Goal: Use online tool/utility: Utilize a website feature to perform a specific function

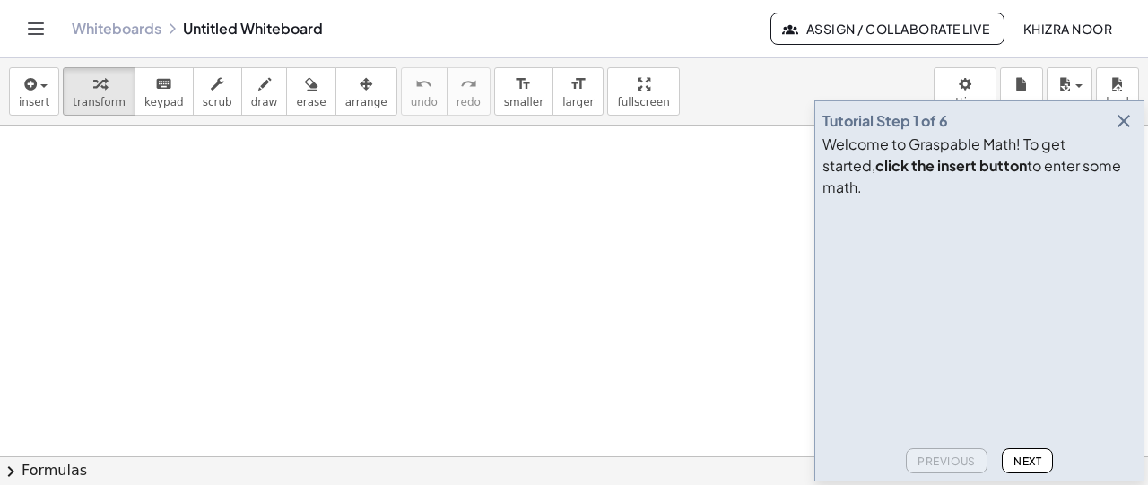
drag, startPoint x: 82, startPoint y: 192, endPoint x: 96, endPoint y: 212, distance: 23.9
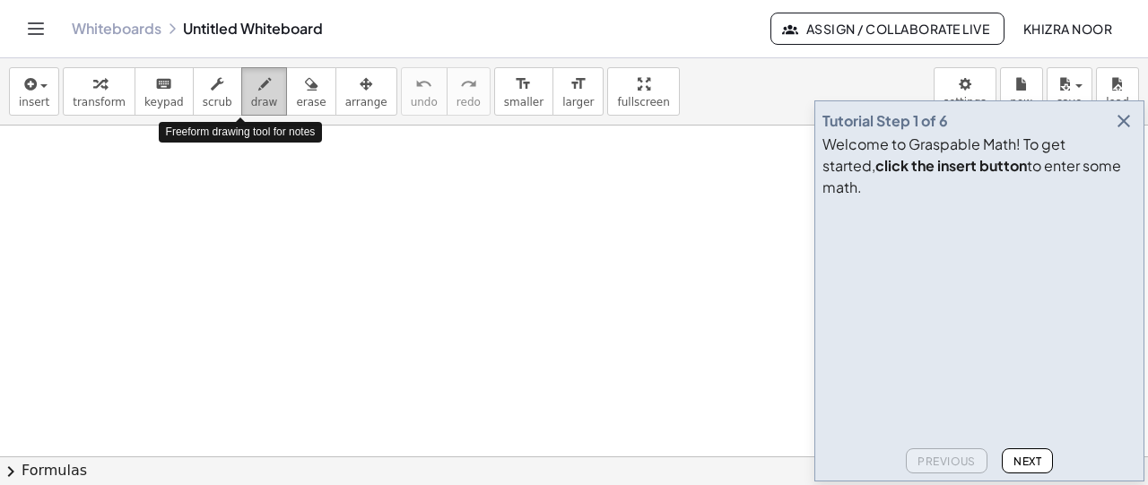
click at [258, 89] on icon "button" at bounding box center [264, 85] width 13 height 22
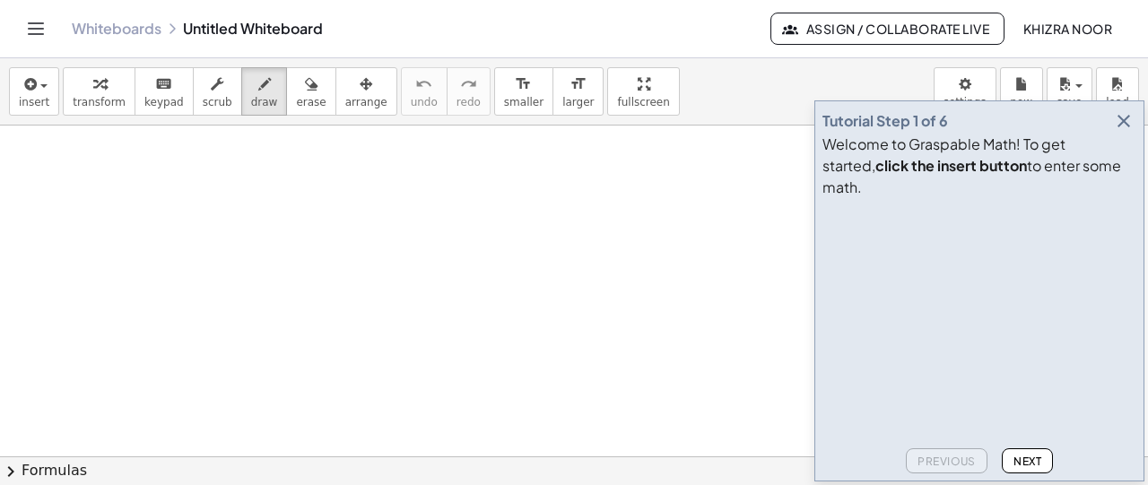
click at [1122, 132] on icon "button" at bounding box center [1124, 121] width 22 height 22
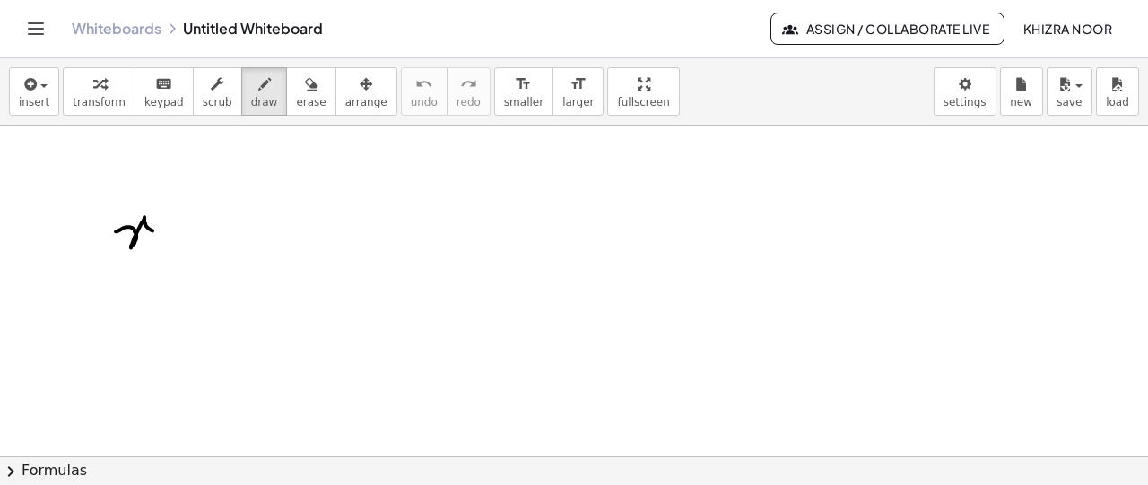
drag, startPoint x: 116, startPoint y: 230, endPoint x: 154, endPoint y: 231, distance: 38.6
drag, startPoint x: 183, startPoint y: 201, endPoint x: 176, endPoint y: 251, distance: 50.7
drag, startPoint x: 202, startPoint y: 227, endPoint x: 249, endPoint y: 252, distance: 53.7
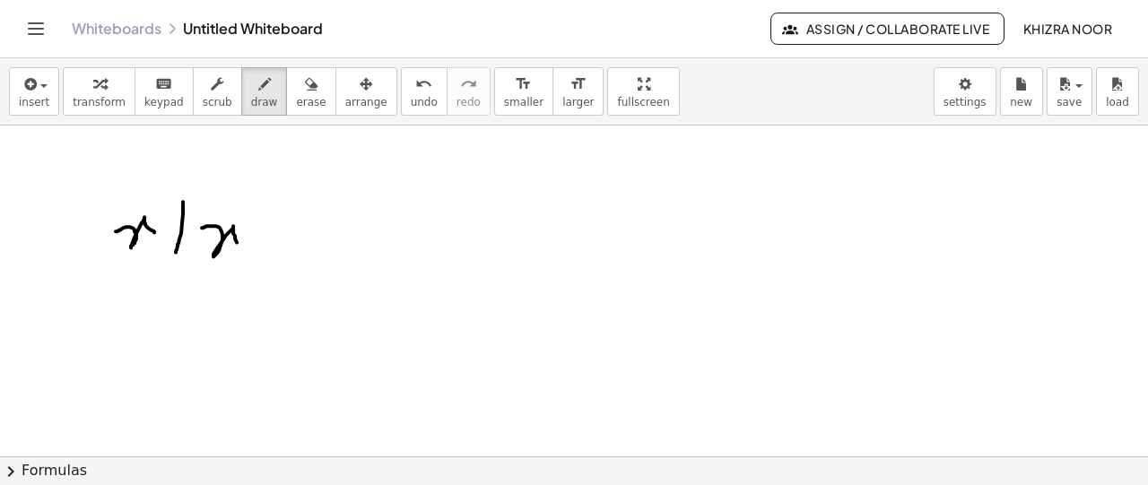
drag, startPoint x: 285, startPoint y: 195, endPoint x: 282, endPoint y: 260, distance: 64.6
drag, startPoint x: 311, startPoint y: 227, endPoint x: 375, endPoint y: 255, distance: 69.5
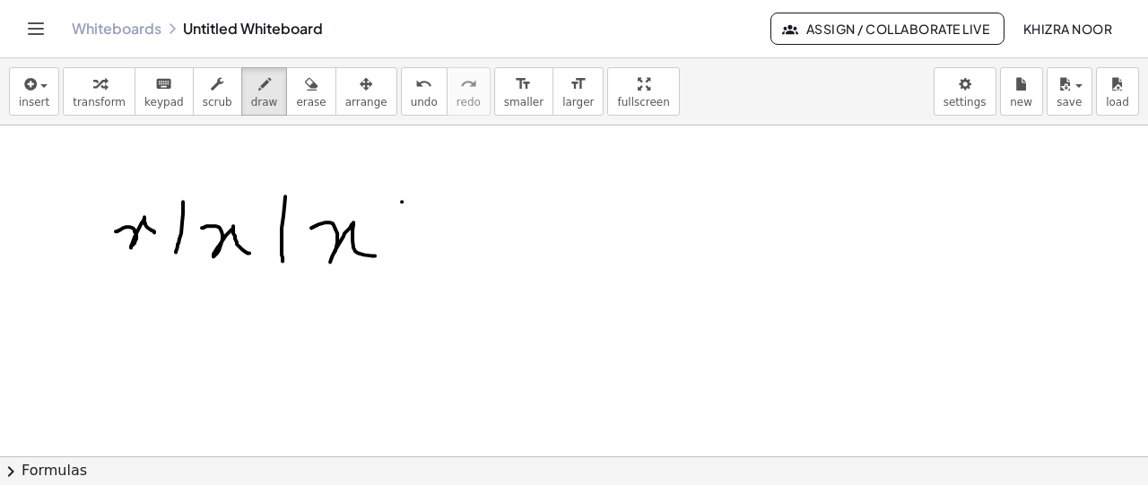
drag, startPoint x: 402, startPoint y: 201, endPoint x: 395, endPoint y: 254, distance: 53.3
drag, startPoint x: 424, startPoint y: 215, endPoint x: 438, endPoint y: 257, distance: 44.2
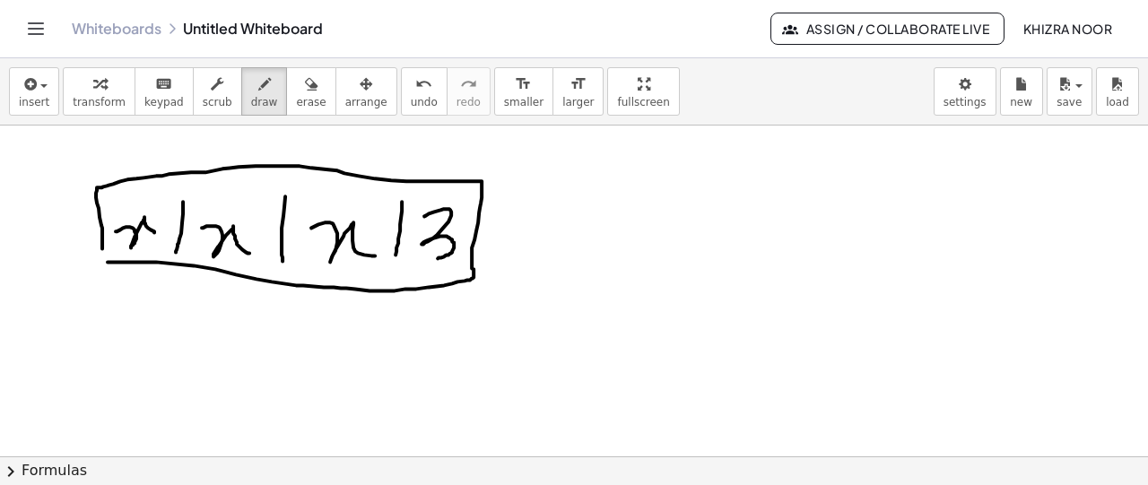
drag, startPoint x: 134, startPoint y: 351, endPoint x: 178, endPoint y: 385, distance: 54.9
drag, startPoint x: 210, startPoint y: 331, endPoint x: 204, endPoint y: 394, distance: 63.1
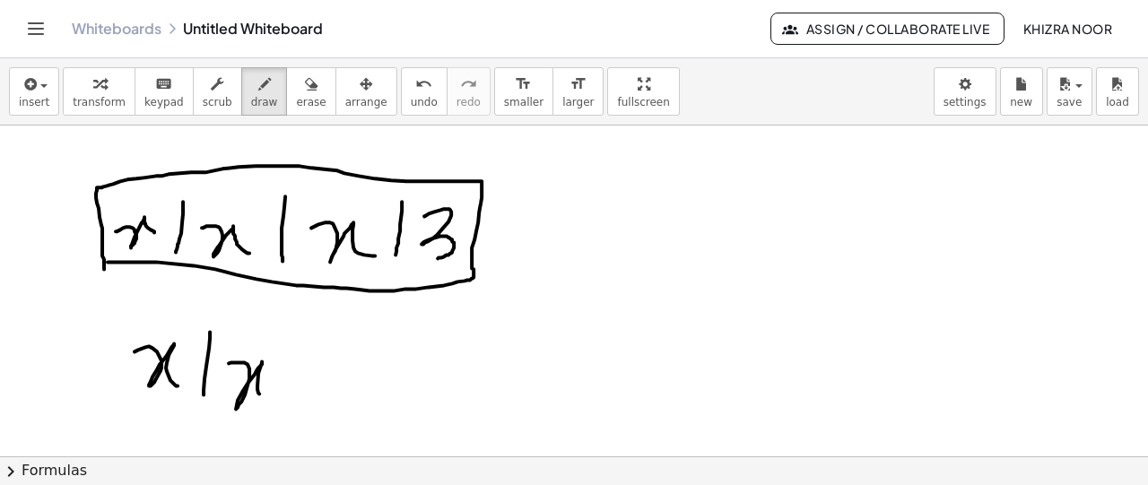
drag, startPoint x: 229, startPoint y: 362, endPoint x: 273, endPoint y: 395, distance: 55.1
drag, startPoint x: 301, startPoint y: 335, endPoint x: 298, endPoint y: 408, distance: 72.7
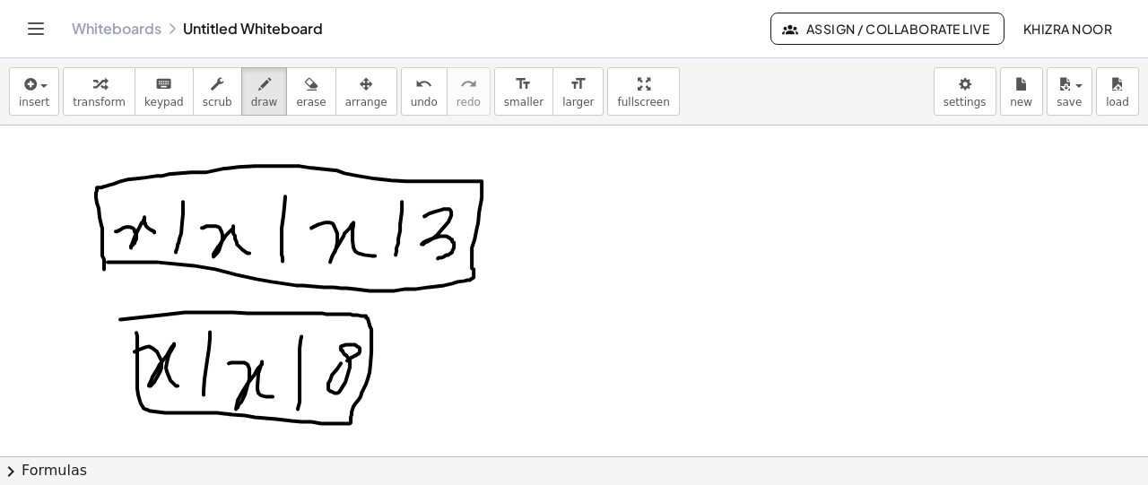
drag, startPoint x: 120, startPoint y: 318, endPoint x: 136, endPoint y: 330, distance: 19.9
drag, startPoint x: 545, startPoint y: 229, endPoint x: 579, endPoint y: 254, distance: 42.3
drag, startPoint x: 598, startPoint y: 222, endPoint x: 598, endPoint y: 241, distance: 18.8
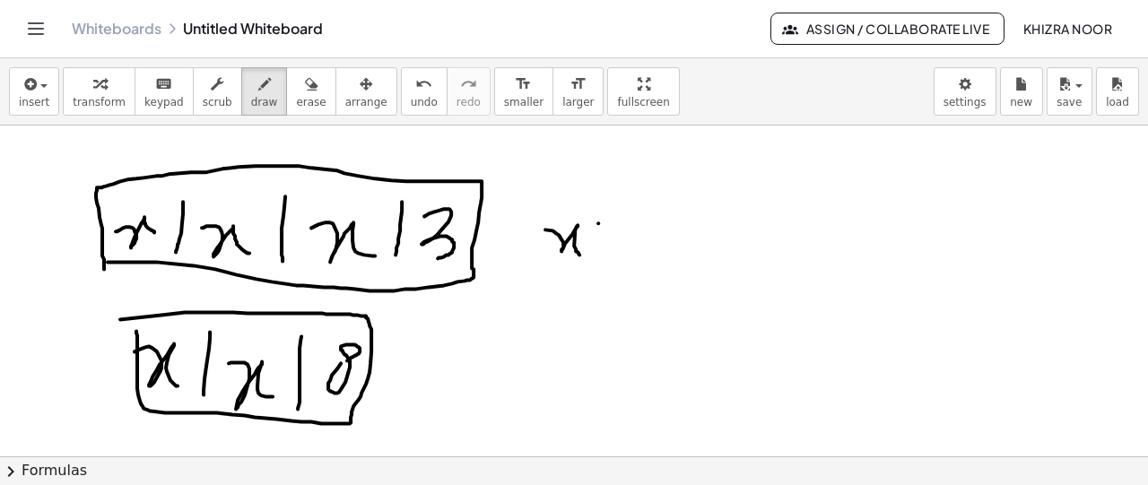
drag, startPoint x: 589, startPoint y: 232, endPoint x: 612, endPoint y: 232, distance: 23.3
drag, startPoint x: 624, startPoint y: 229, endPoint x: 662, endPoint y: 241, distance: 39.7
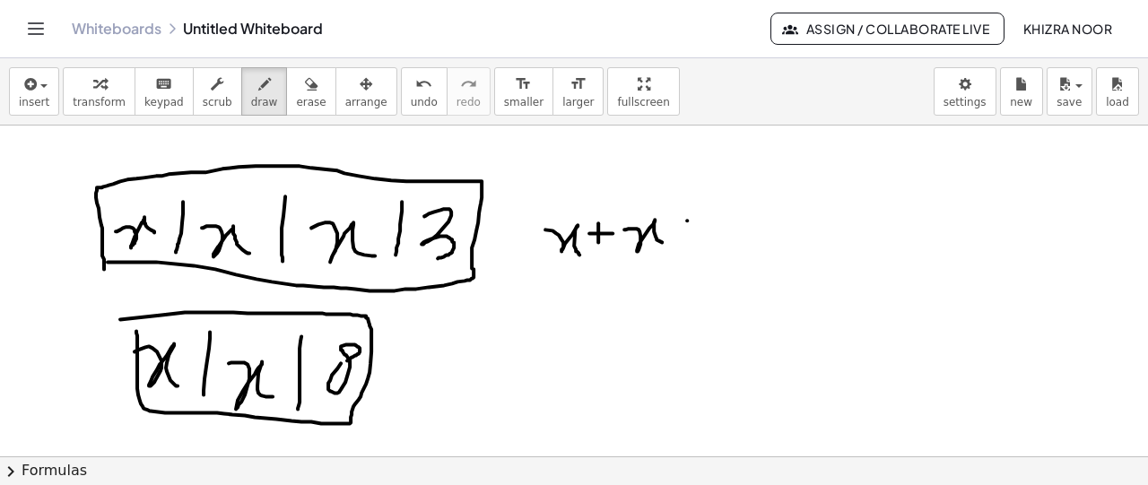
drag, startPoint x: 687, startPoint y: 220, endPoint x: 687, endPoint y: 239, distance: 19.7
drag, startPoint x: 673, startPoint y: 229, endPoint x: 712, endPoint y: 224, distance: 38.8
drag, startPoint x: 726, startPoint y: 220, endPoint x: 768, endPoint y: 239, distance: 45.3
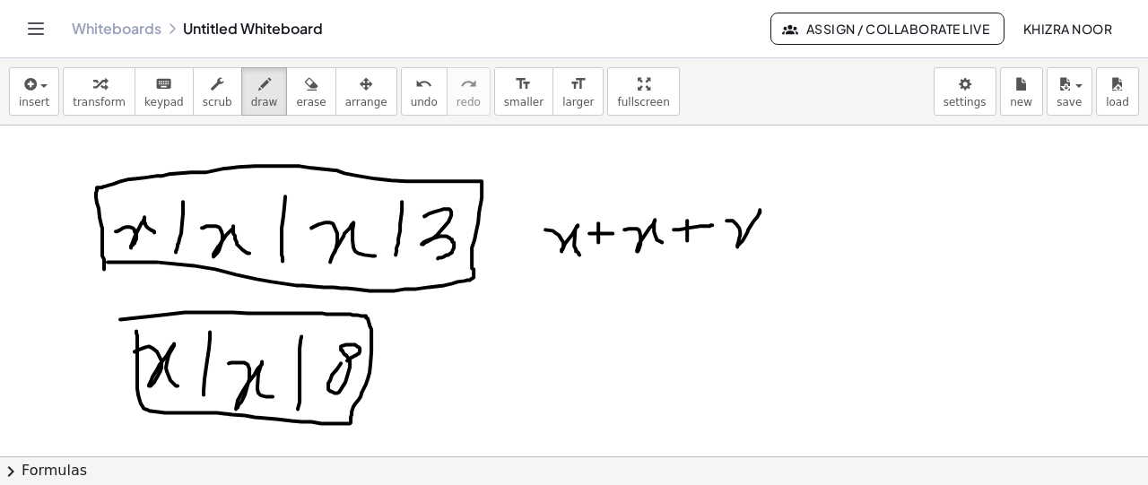
drag, startPoint x: 792, startPoint y: 209, endPoint x: 792, endPoint y: 232, distance: 23.3
drag, startPoint x: 780, startPoint y: 218, endPoint x: 796, endPoint y: 218, distance: 16.1
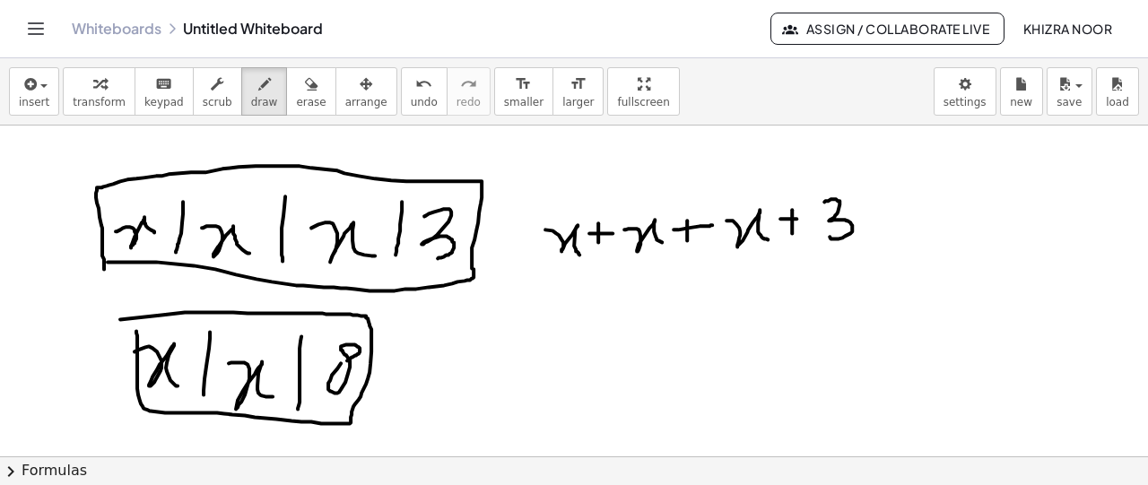
drag, startPoint x: 824, startPoint y: 201, endPoint x: 827, endPoint y: 235, distance: 34.2
drag, startPoint x: 888, startPoint y: 213, endPoint x: 943, endPoint y: 211, distance: 55.7
drag, startPoint x: 898, startPoint y: 221, endPoint x: 958, endPoint y: 227, distance: 59.4
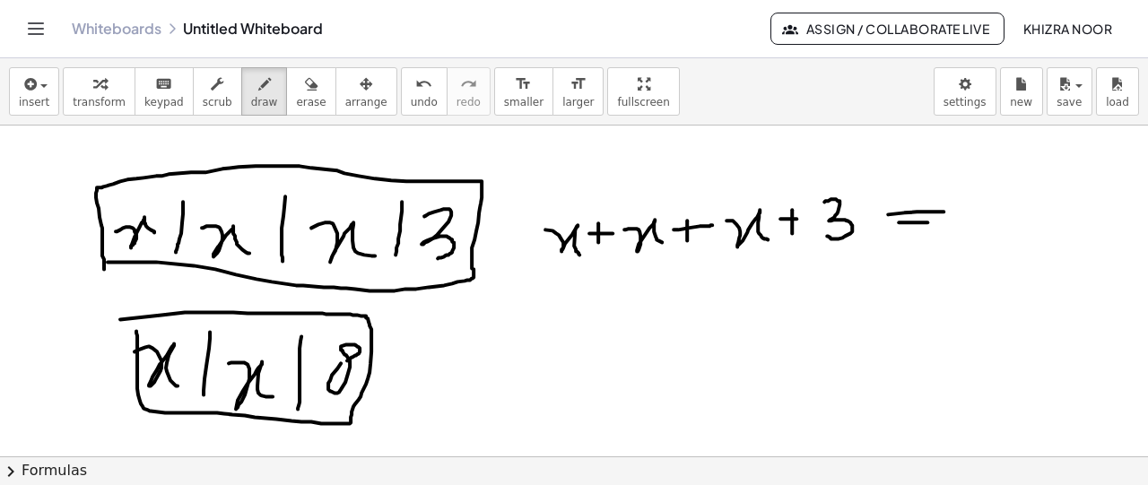
drag, startPoint x: 974, startPoint y: 205, endPoint x: 998, endPoint y: 230, distance: 34.9
drag, startPoint x: 1018, startPoint y: 202, endPoint x: 1020, endPoint y: 226, distance: 24.4
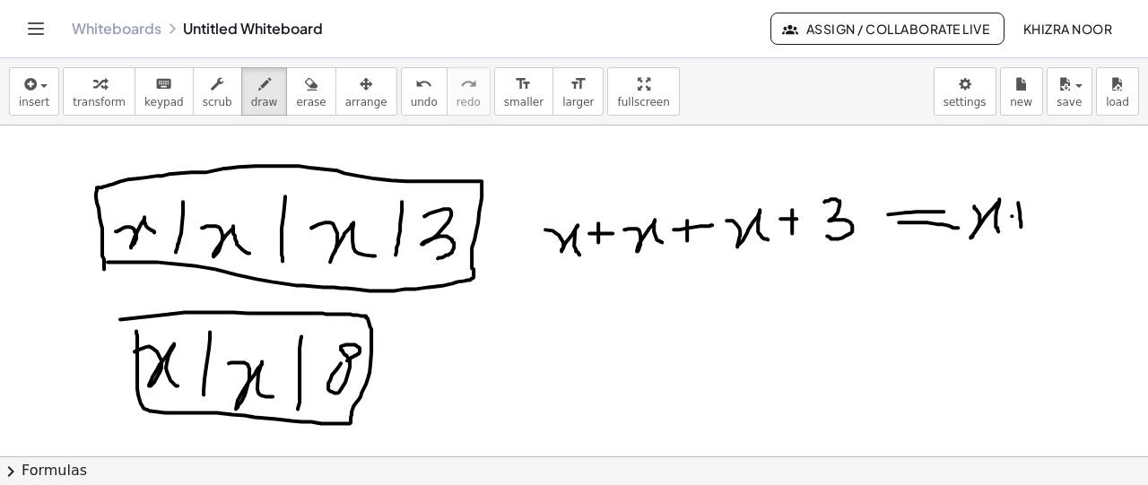
drag, startPoint x: 1040, startPoint y: 210, endPoint x: 1068, endPoint y: 227, distance: 32.6
drag, startPoint x: 1088, startPoint y: 205, endPoint x: 1088, endPoint y: 232, distance: 26.9
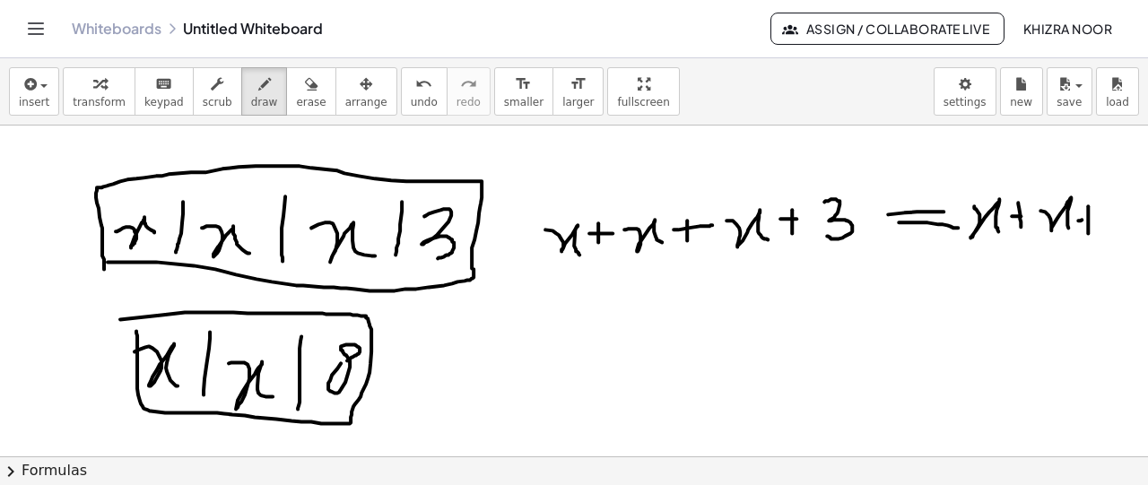
drag, startPoint x: 1078, startPoint y: 220, endPoint x: 1094, endPoint y: 218, distance: 16.2
drag, startPoint x: 565, startPoint y: 297, endPoint x: 560, endPoint y: 335, distance: 38.9
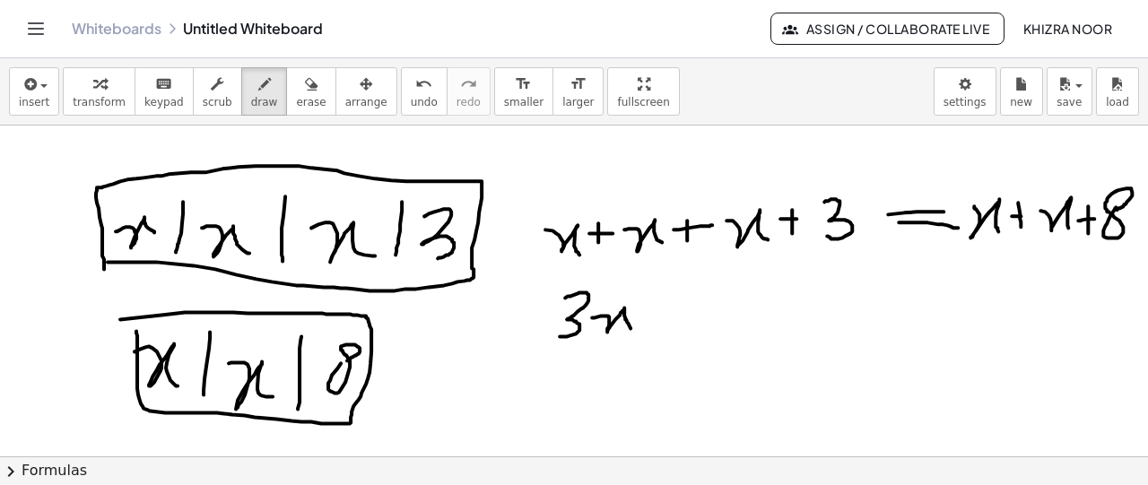
drag, startPoint x: 592, startPoint y: 317, endPoint x: 635, endPoint y: 329, distance: 44.8
drag, startPoint x: 672, startPoint y: 302, endPoint x: 672, endPoint y: 336, distance: 34.1
drag, startPoint x: 660, startPoint y: 320, endPoint x: 690, endPoint y: 317, distance: 30.7
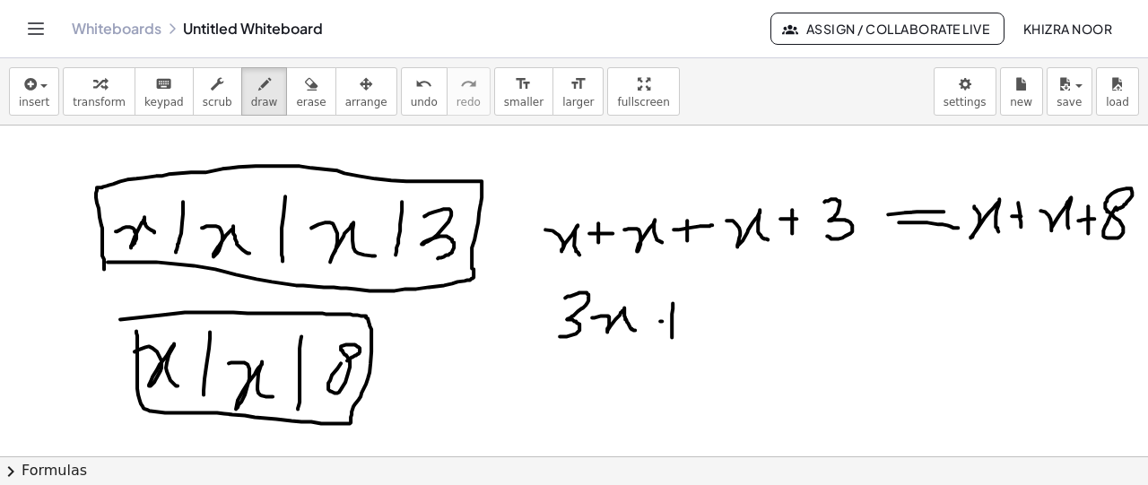
drag, startPoint x: 704, startPoint y: 297, endPoint x: 712, endPoint y: 333, distance: 36.8
drag, startPoint x: 763, startPoint y: 317, endPoint x: 785, endPoint y: 314, distance: 22.6
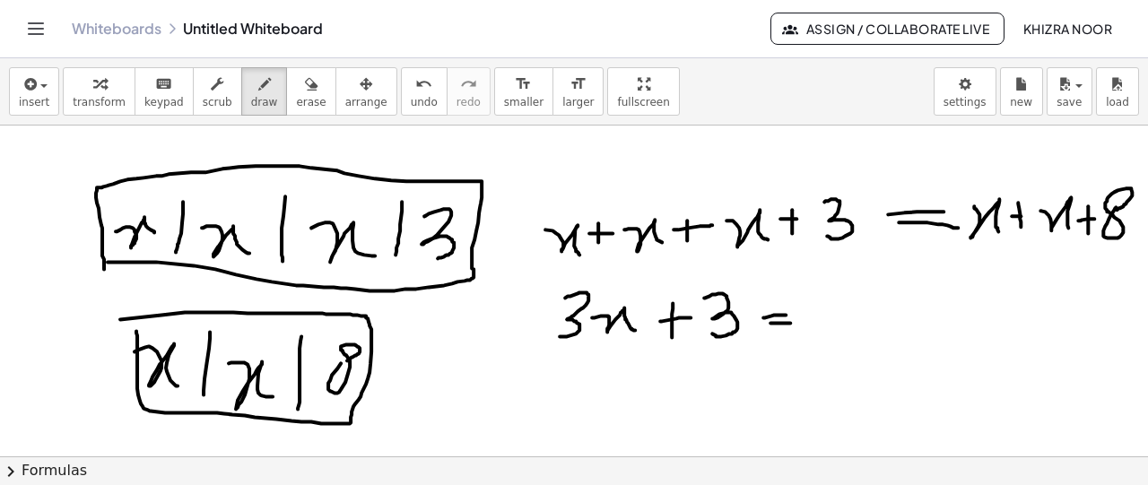
drag, startPoint x: 770, startPoint y: 322, endPoint x: 791, endPoint y: 322, distance: 20.6
drag, startPoint x: 847, startPoint y: 304, endPoint x: 857, endPoint y: 331, distance: 28.7
drag, startPoint x: 877, startPoint y: 308, endPoint x: 888, endPoint y: 334, distance: 28.1
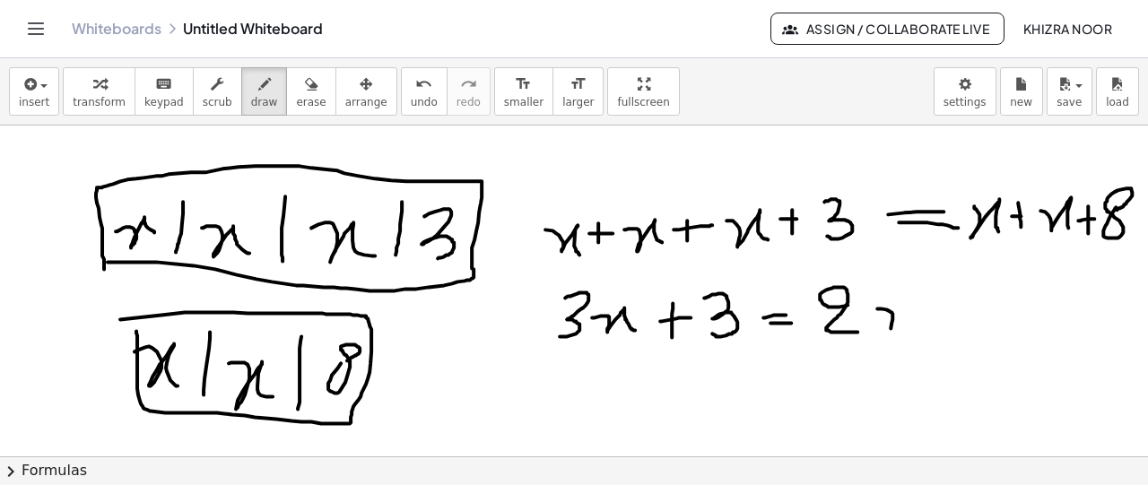
drag, startPoint x: 911, startPoint y: 298, endPoint x: 921, endPoint y: 339, distance: 42.4
drag, startPoint x: 947, startPoint y: 300, endPoint x: 949, endPoint y: 323, distance: 22.5
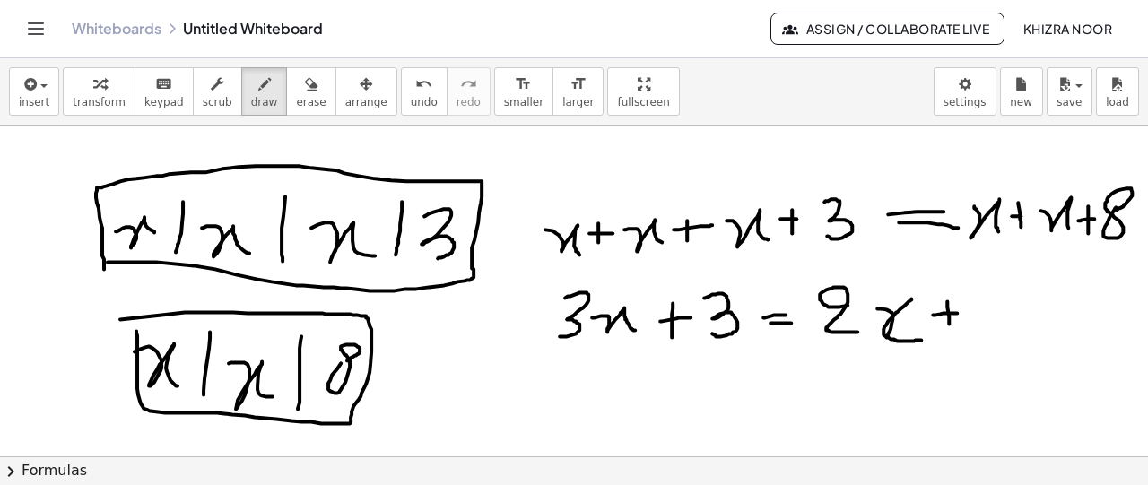
drag, startPoint x: 933, startPoint y: 314, endPoint x: 961, endPoint y: 312, distance: 28.7
drag, startPoint x: 888, startPoint y: 331, endPoint x: 877, endPoint y: 342, distance: 15.2
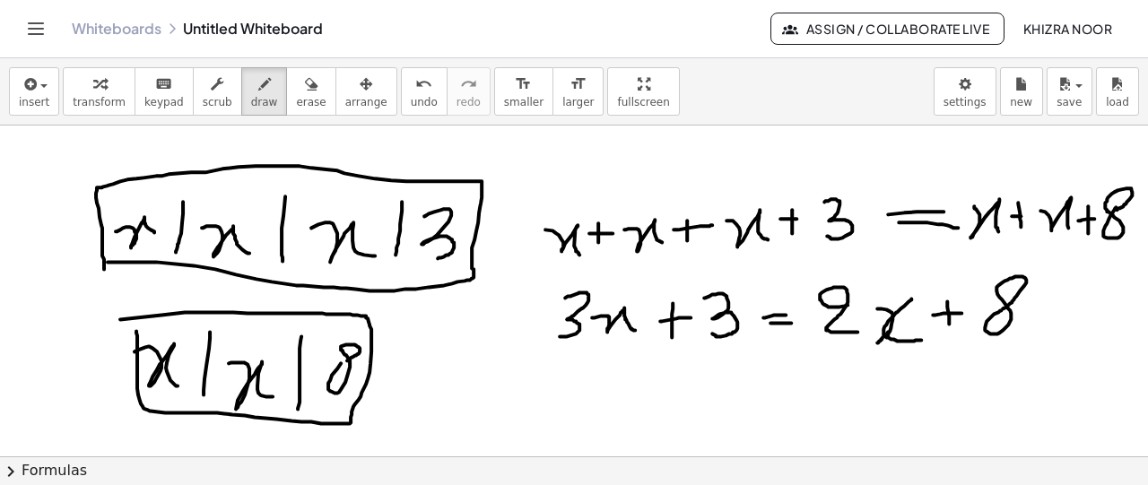
scroll to position [59, 0]
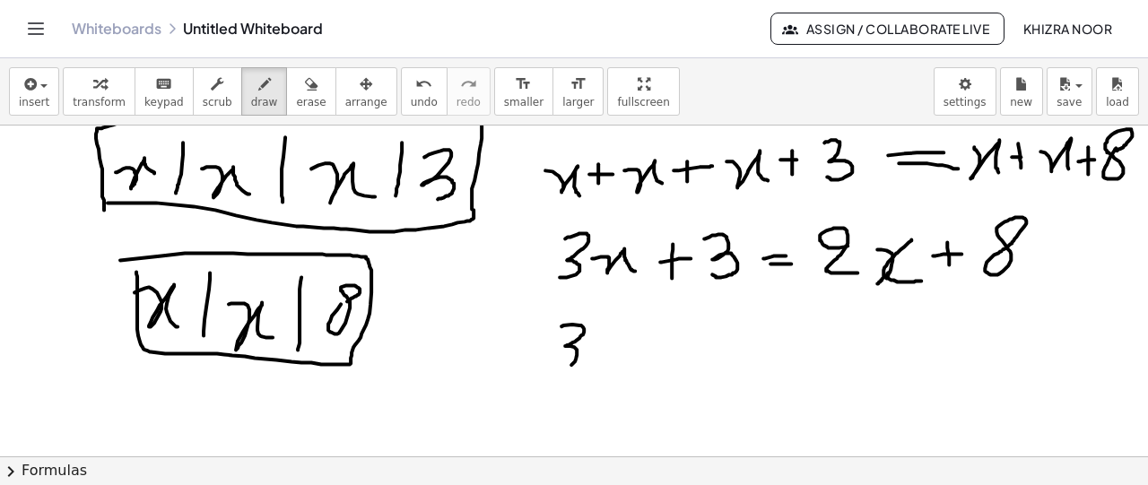
drag, startPoint x: 561, startPoint y: 325, endPoint x: 548, endPoint y: 373, distance: 50.3
drag, startPoint x: 595, startPoint y: 347, endPoint x: 623, endPoint y: 376, distance: 39.9
drag, startPoint x: 655, startPoint y: 333, endPoint x: 655, endPoint y: 377, distance: 44.8
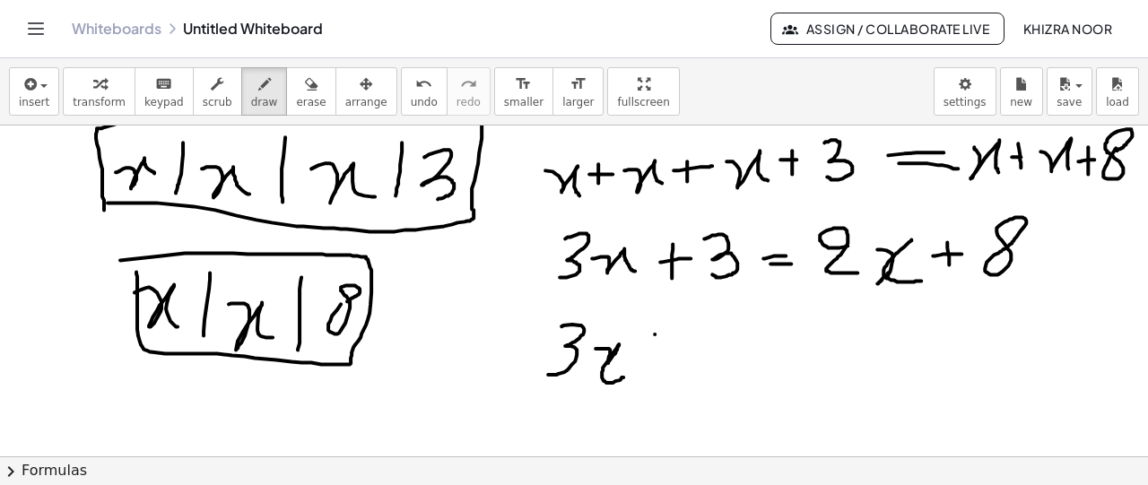
drag, startPoint x: 641, startPoint y: 361, endPoint x: 659, endPoint y: 358, distance: 18.3
drag, startPoint x: 678, startPoint y: 335, endPoint x: 691, endPoint y: 373, distance: 40.0
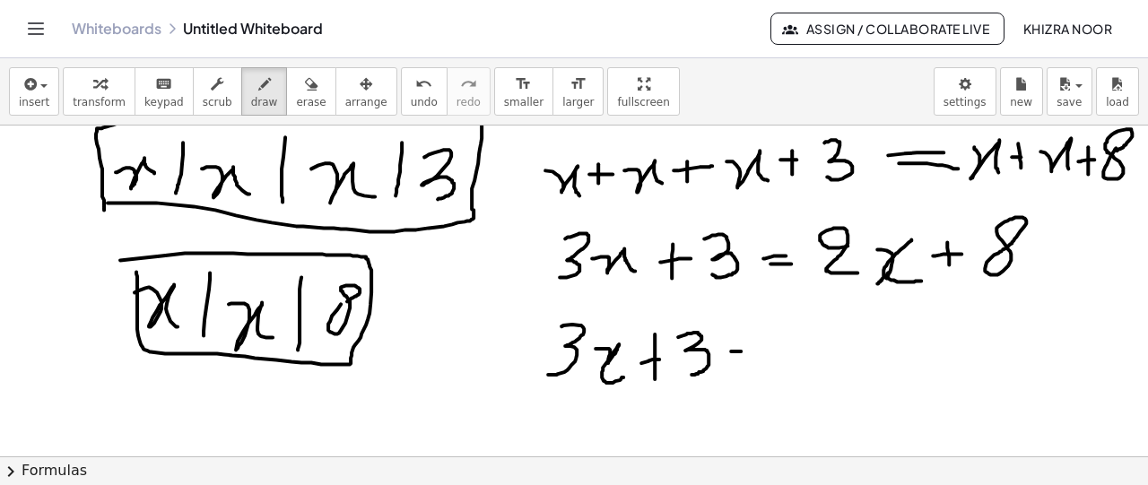
drag, startPoint x: 731, startPoint y: 350, endPoint x: 745, endPoint y: 350, distance: 14.3
drag, startPoint x: 760, startPoint y: 320, endPoint x: 772, endPoint y: 363, distance: 44.6
drag, startPoint x: 814, startPoint y: 341, endPoint x: 832, endPoint y: 338, distance: 18.1
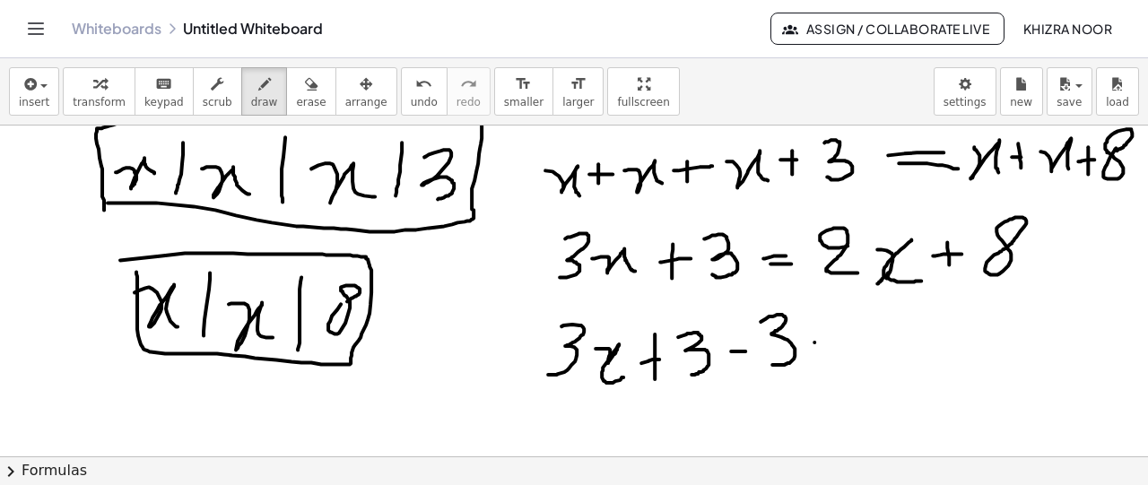
drag, startPoint x: 818, startPoint y: 349, endPoint x: 834, endPoint y: 348, distance: 16.2
drag, startPoint x: 880, startPoint y: 317, endPoint x: 887, endPoint y: 352, distance: 35.7
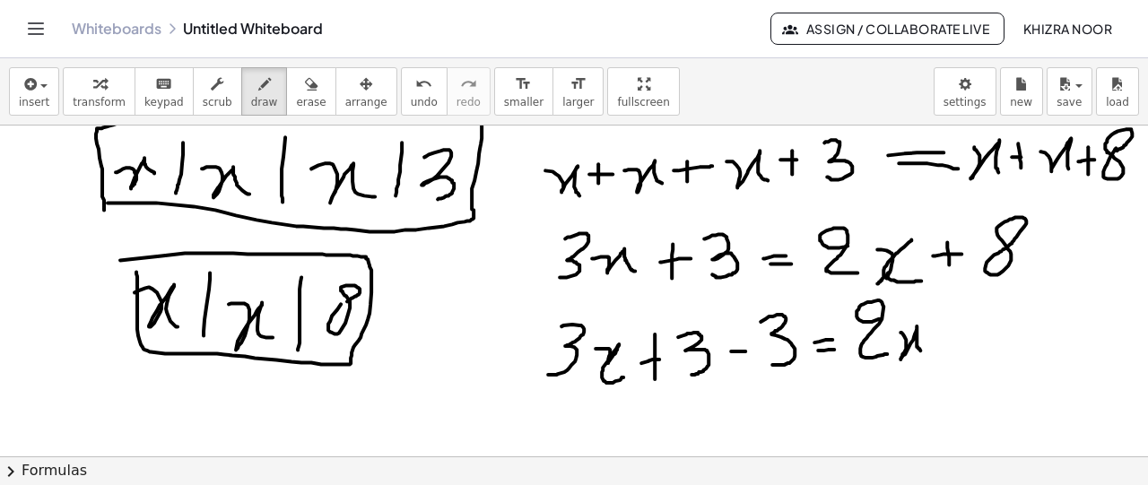
drag, startPoint x: 900, startPoint y: 331, endPoint x: 922, endPoint y: 351, distance: 29.8
drag, startPoint x: 941, startPoint y: 322, endPoint x: 944, endPoint y: 355, distance: 33.4
drag, startPoint x: 934, startPoint y: 341, endPoint x: 947, endPoint y: 340, distance: 12.6
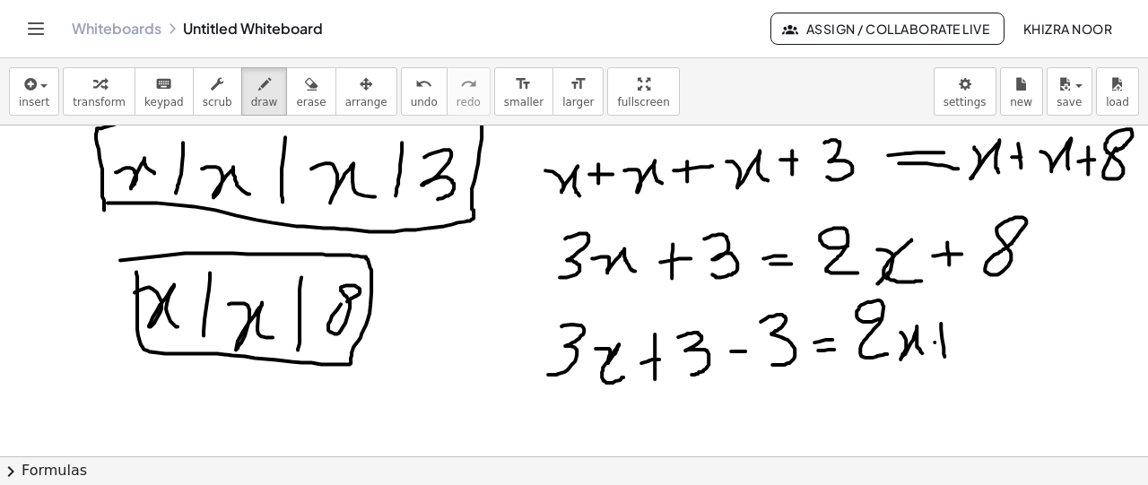
drag, startPoint x: 1011, startPoint y: 325, endPoint x: 1047, endPoint y: 322, distance: 36.0
drag, startPoint x: 1076, startPoint y: 296, endPoint x: 1078, endPoint y: 341, distance: 44.9
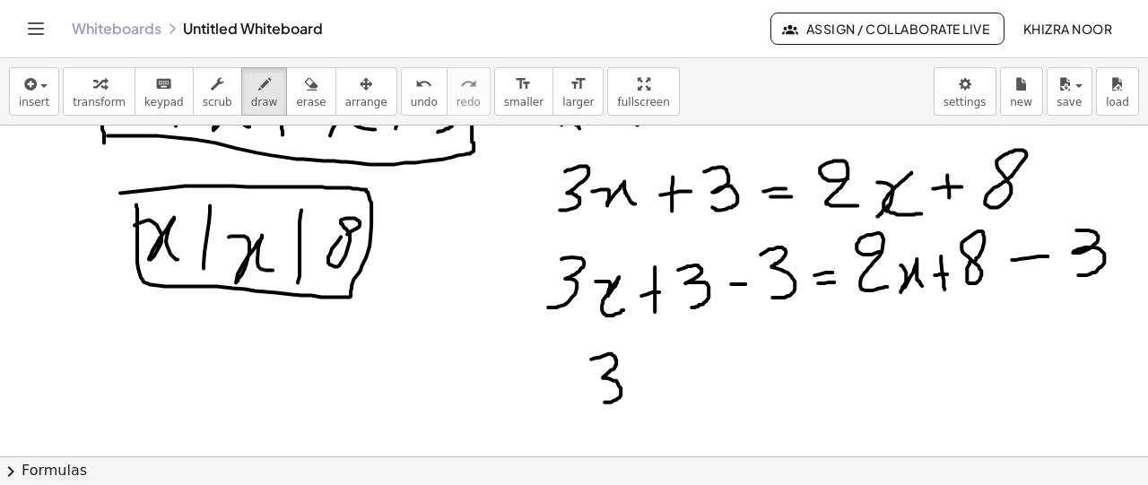
drag, startPoint x: 591, startPoint y: 358, endPoint x: 603, endPoint y: 401, distance: 44.8
click at [603, 401] on div at bounding box center [574, 435] width 1148 height 872
drag, startPoint x: 636, startPoint y: 381, endPoint x: 667, endPoint y: 398, distance: 35.7
click at [667, 398] on div at bounding box center [574, 435] width 1148 height 872
drag, startPoint x: 717, startPoint y: 383, endPoint x: 733, endPoint y: 383, distance: 16.1
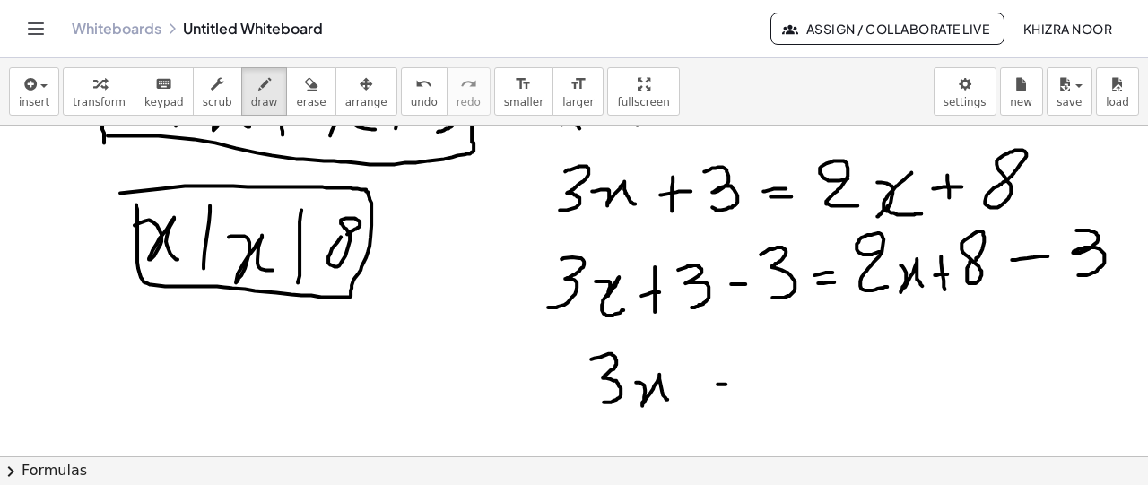
click at [733, 383] on div at bounding box center [574, 435] width 1148 height 872
drag, startPoint x: 714, startPoint y: 400, endPoint x: 735, endPoint y: 397, distance: 21.7
click at [735, 397] on div at bounding box center [574, 435] width 1148 height 872
drag, startPoint x: 798, startPoint y: 357, endPoint x: 810, endPoint y: 394, distance: 38.6
click at [810, 394] on div at bounding box center [574, 435] width 1148 height 872
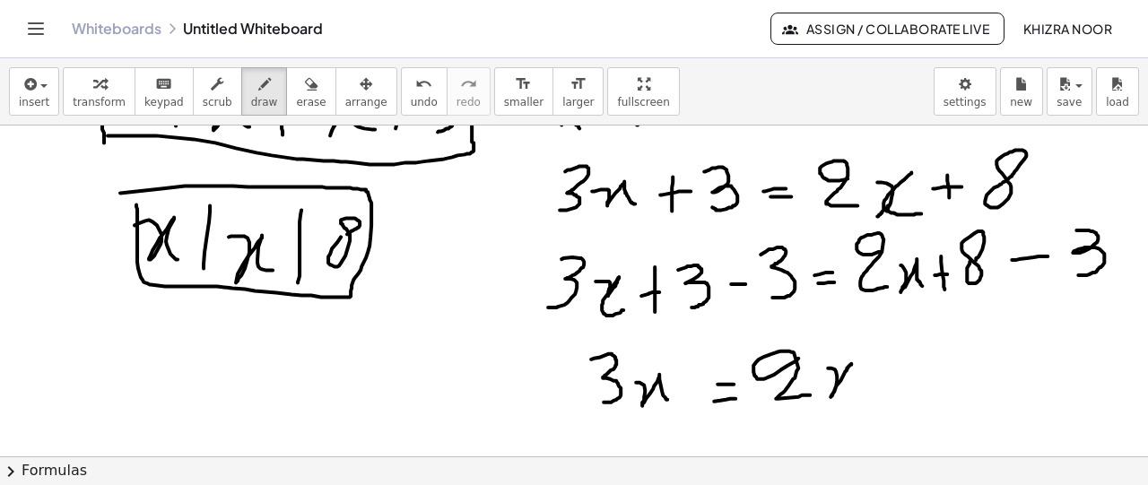
drag, startPoint x: 828, startPoint y: 367, endPoint x: 858, endPoint y: 387, distance: 36.8
click at [858, 387] on div at bounding box center [574, 435] width 1148 height 872
drag, startPoint x: 914, startPoint y: 354, endPoint x: 918, endPoint y: 377, distance: 23.7
click at [918, 377] on div at bounding box center [574, 435] width 1148 height 872
drag, startPoint x: 907, startPoint y: 370, endPoint x: 927, endPoint y: 365, distance: 20.4
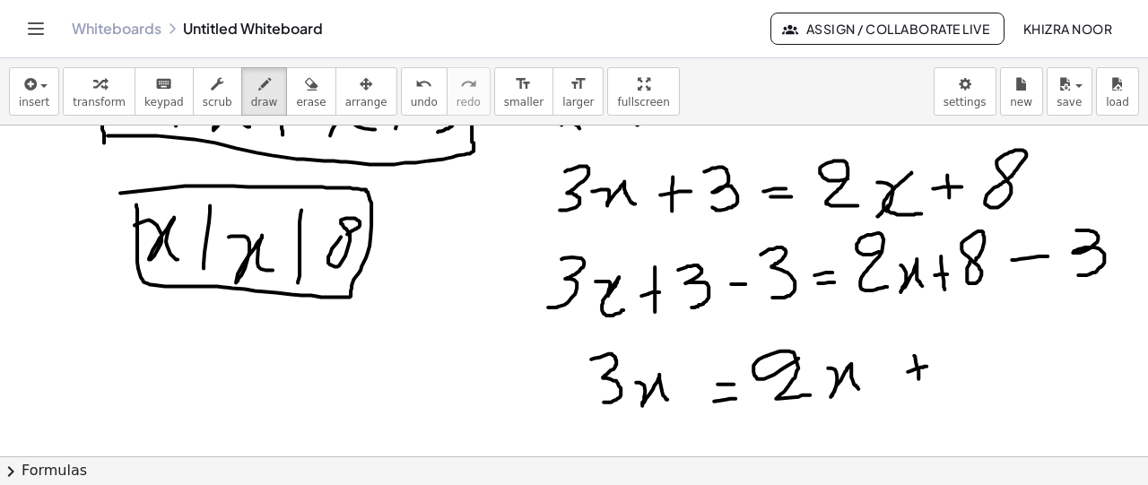
click at [927, 365] on div at bounding box center [574, 435] width 1148 height 872
drag, startPoint x: 974, startPoint y: 337, endPoint x: 962, endPoint y: 384, distance: 48.1
click at [962, 384] on div at bounding box center [574, 435] width 1148 height 872
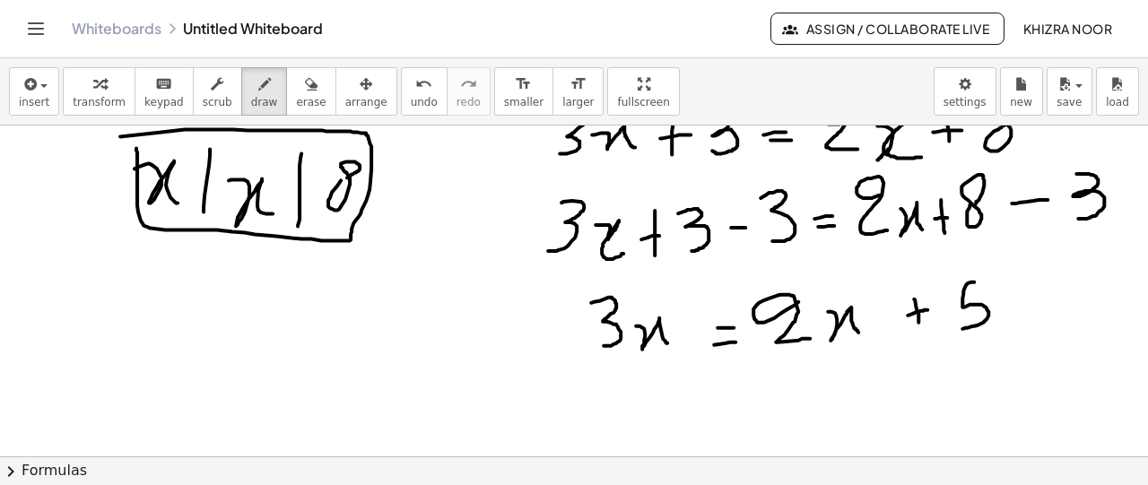
scroll to position [215, 0]
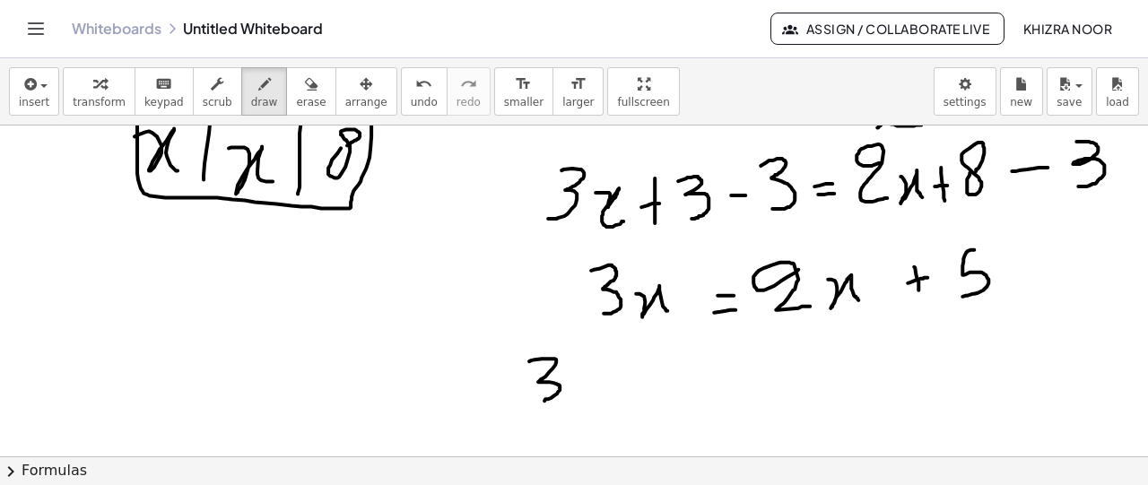
drag, startPoint x: 529, startPoint y: 360, endPoint x: 534, endPoint y: 399, distance: 39.7
click at [534, 399] on div at bounding box center [574, 346] width 1148 height 872
drag, startPoint x: 567, startPoint y: 374, endPoint x: 585, endPoint y: 397, distance: 29.4
click at [585, 397] on div at bounding box center [574, 346] width 1148 height 872
drag, startPoint x: 601, startPoint y: 390, endPoint x: 613, endPoint y: 390, distance: 12.6
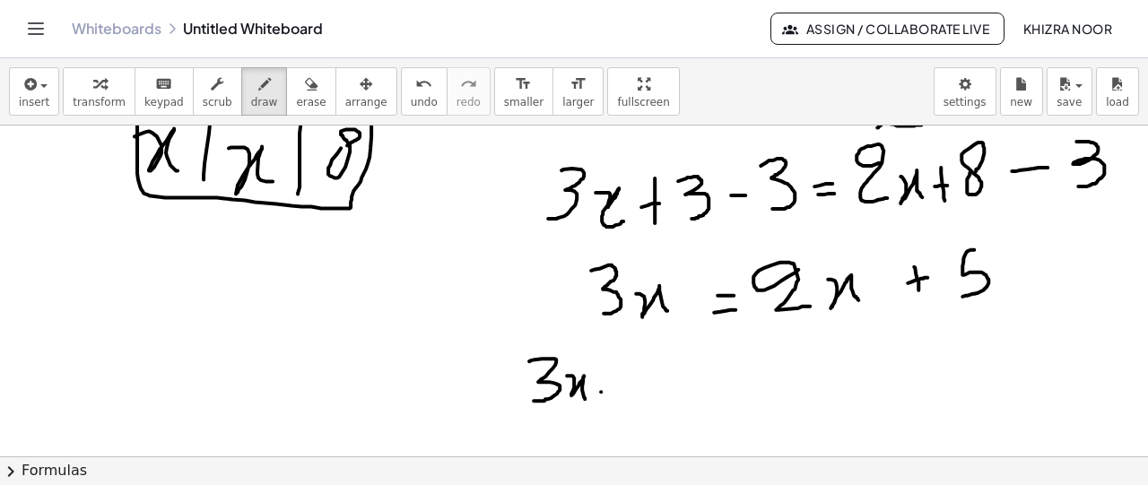
click at [613, 390] on div at bounding box center [574, 346] width 1148 height 872
drag, startPoint x: 646, startPoint y: 374, endPoint x: 654, endPoint y: 395, distance: 22.7
click at [654, 395] on div at bounding box center [574, 346] width 1148 height 872
drag, startPoint x: 670, startPoint y: 372, endPoint x: 692, endPoint y: 395, distance: 31.7
click at [692, 395] on div at bounding box center [574, 346] width 1148 height 872
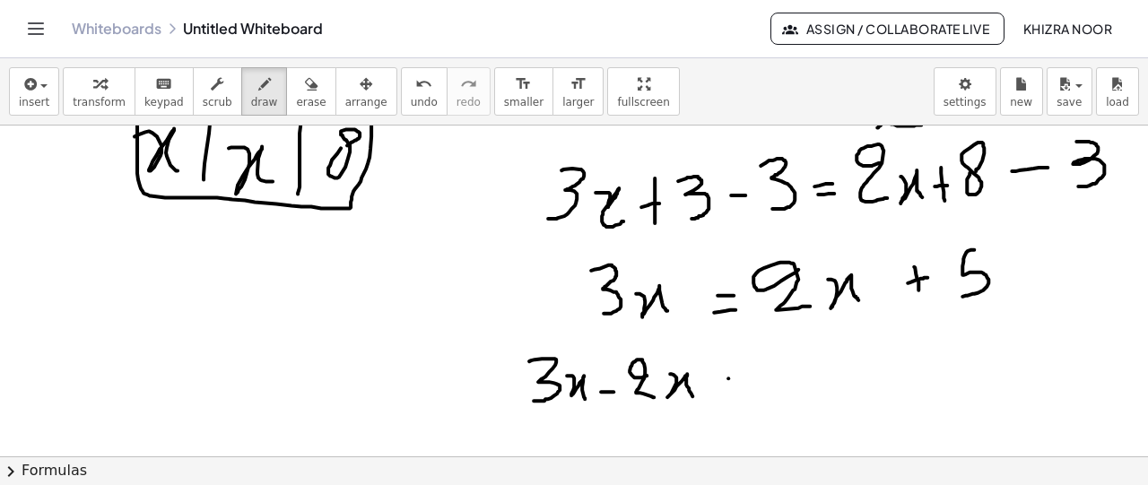
drag, startPoint x: 728, startPoint y: 377, endPoint x: 753, endPoint y: 372, distance: 25.5
click at [753, 372] on div at bounding box center [574, 346] width 1148 height 872
drag, startPoint x: 730, startPoint y: 386, endPoint x: 746, endPoint y: 385, distance: 16.2
click at [746, 385] on div at bounding box center [574, 346] width 1148 height 872
drag, startPoint x: 802, startPoint y: 360, endPoint x: 823, endPoint y: 381, distance: 30.4
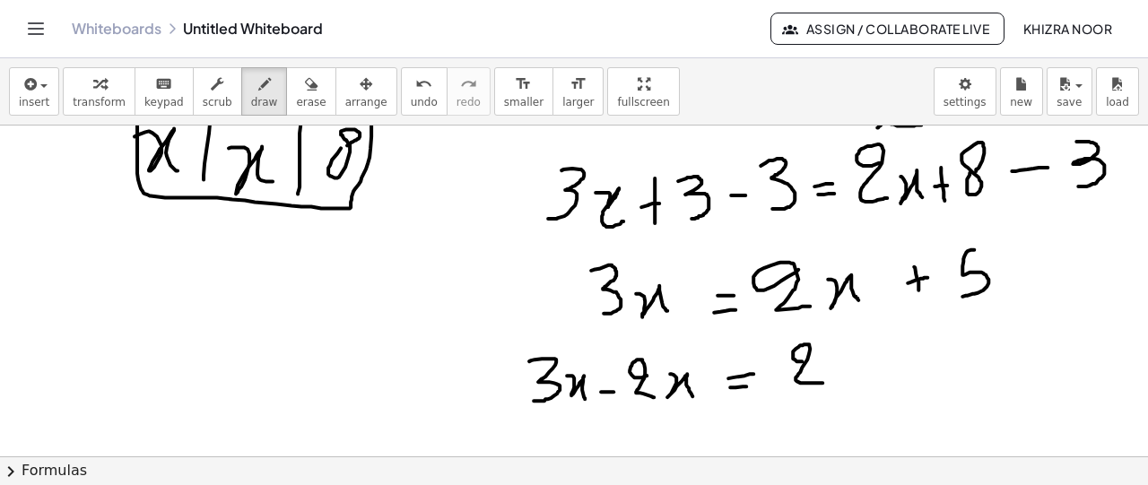
click at [823, 381] on div at bounding box center [574, 346] width 1148 height 872
drag, startPoint x: 829, startPoint y: 363, endPoint x: 850, endPoint y: 385, distance: 30.4
click at [850, 385] on div at bounding box center [574, 346] width 1148 height 872
drag, startPoint x: 867, startPoint y: 375, endPoint x: 886, endPoint y: 373, distance: 18.9
click at [886, 373] on div at bounding box center [574, 346] width 1148 height 872
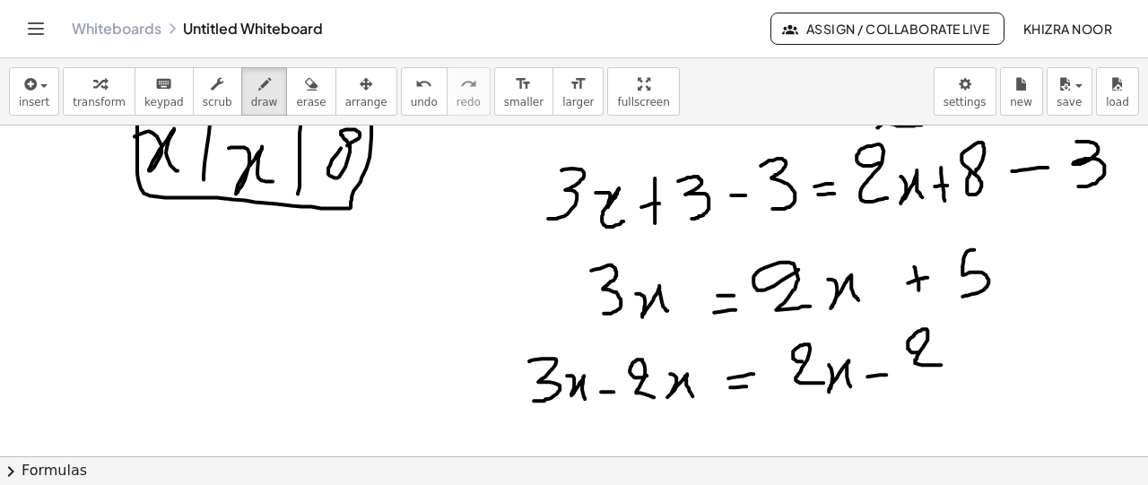
drag, startPoint x: 917, startPoint y: 351, endPoint x: 941, endPoint y: 363, distance: 26.5
click at [941, 363] on div at bounding box center [574, 346] width 1148 height 872
drag, startPoint x: 949, startPoint y: 343, endPoint x: 967, endPoint y: 358, distance: 24.2
click at [967, 358] on div at bounding box center [574, 346] width 1148 height 872
drag, startPoint x: 1002, startPoint y: 337, endPoint x: 1004, endPoint y: 356, distance: 19.0
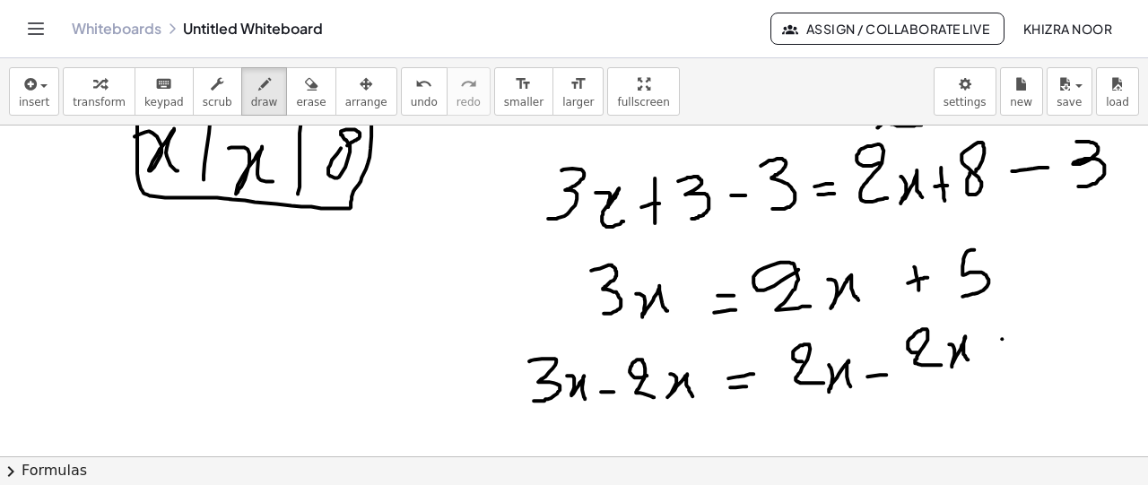
click at [1004, 356] on div at bounding box center [574, 346] width 1148 height 872
drag, startPoint x: 995, startPoint y: 349, endPoint x: 1007, endPoint y: 345, distance: 12.2
click at [1007, 345] on div at bounding box center [574, 346] width 1148 height 872
drag, startPoint x: 1043, startPoint y: 320, endPoint x: 1032, endPoint y: 363, distance: 44.4
click at [1032, 363] on div at bounding box center [574, 346] width 1148 height 872
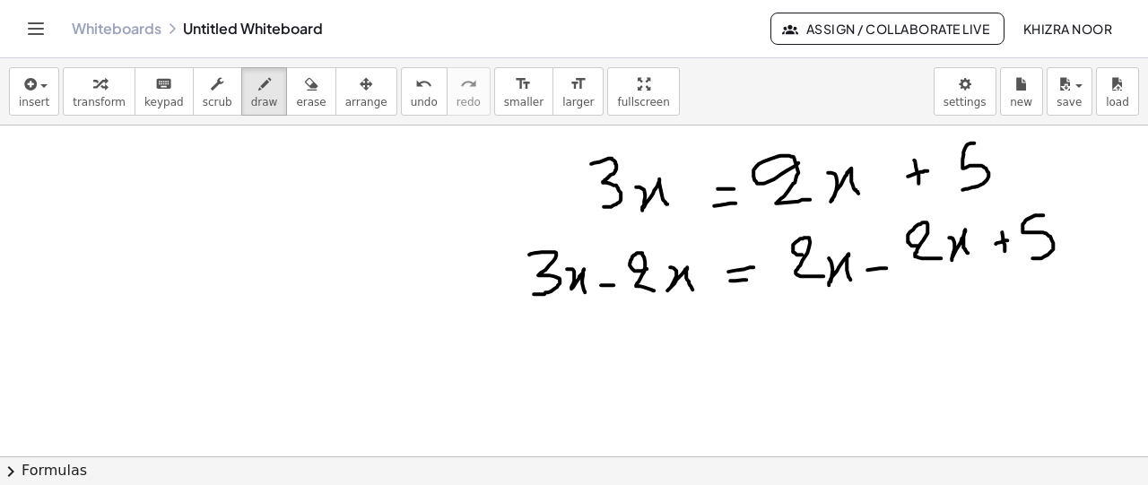
scroll to position [333, 0]
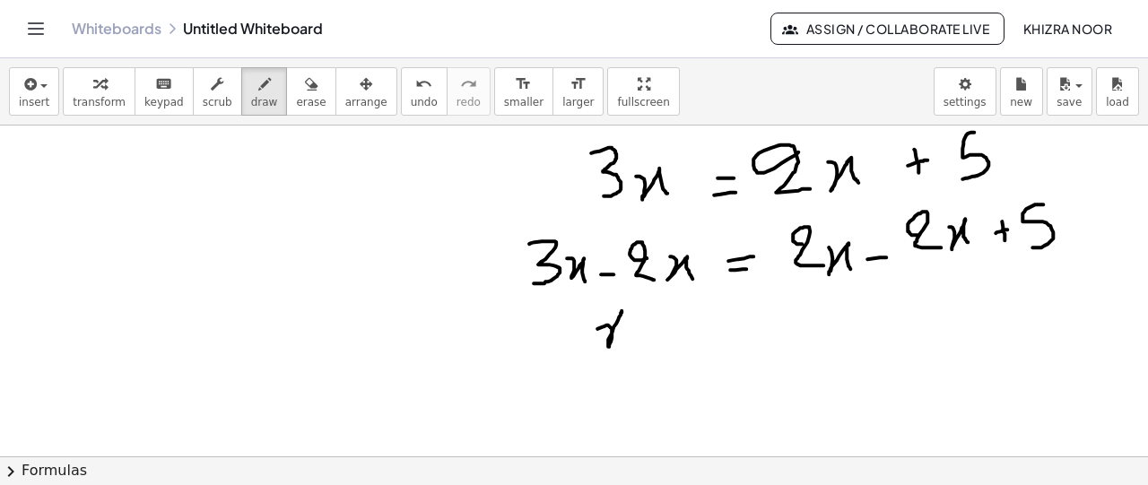
drag, startPoint x: 597, startPoint y: 327, endPoint x: 629, endPoint y: 351, distance: 39.8
click at [629, 351] on div at bounding box center [574, 229] width 1148 height 872
drag, startPoint x: 686, startPoint y: 337, endPoint x: 708, endPoint y: 337, distance: 22.4
click at [708, 337] on div at bounding box center [574, 229] width 1148 height 872
drag, startPoint x: 692, startPoint y: 352, endPoint x: 715, endPoint y: 352, distance: 22.4
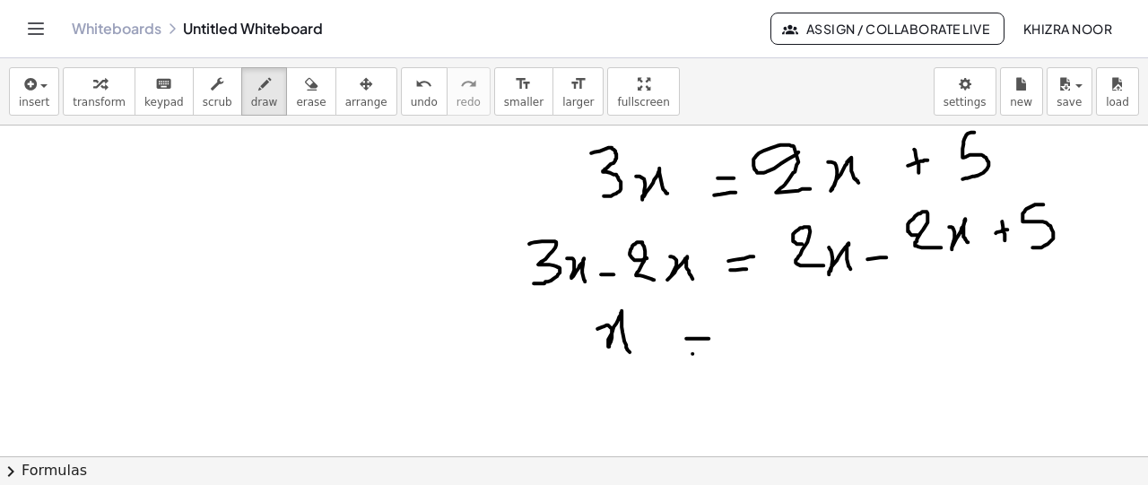
click at [715, 352] on div at bounding box center [574, 229] width 1148 height 872
drag, startPoint x: 800, startPoint y: 318, endPoint x: 777, endPoint y: 358, distance: 45.8
click at [777, 358] on div at bounding box center [574, 229] width 1148 height 872
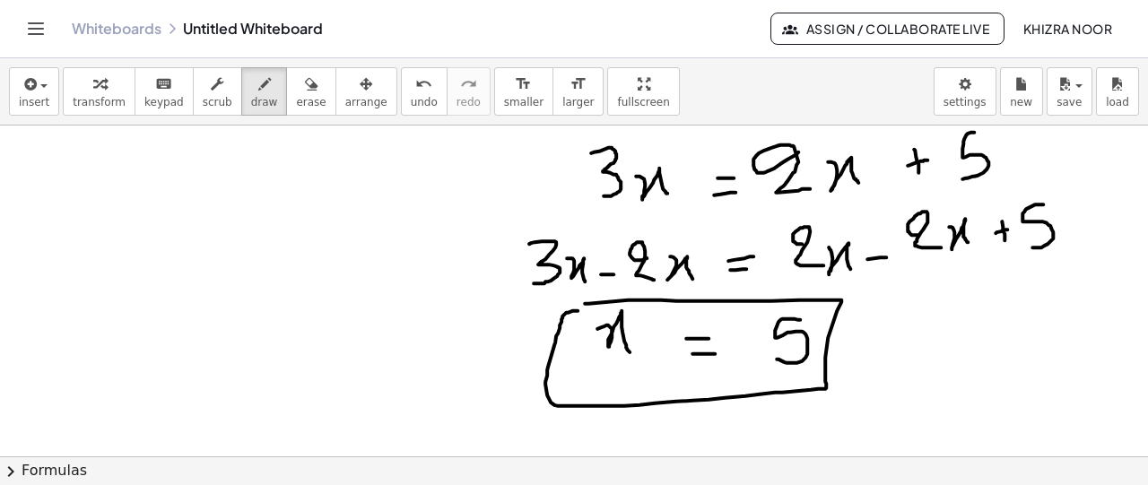
drag, startPoint x: 585, startPoint y: 302, endPoint x: 605, endPoint y: 308, distance: 21.6
click at [605, 308] on div at bounding box center [574, 229] width 1148 height 872
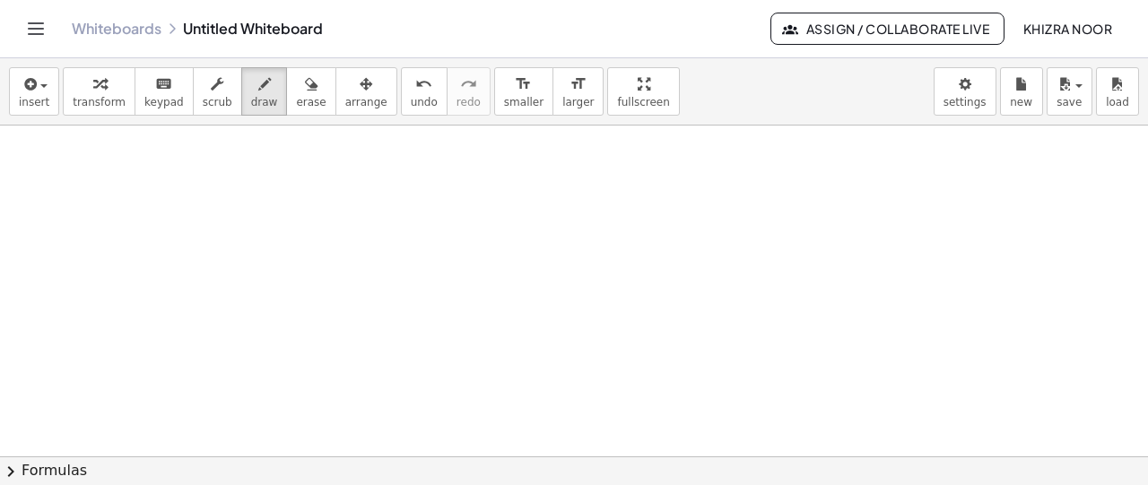
scroll to position [719, 0]
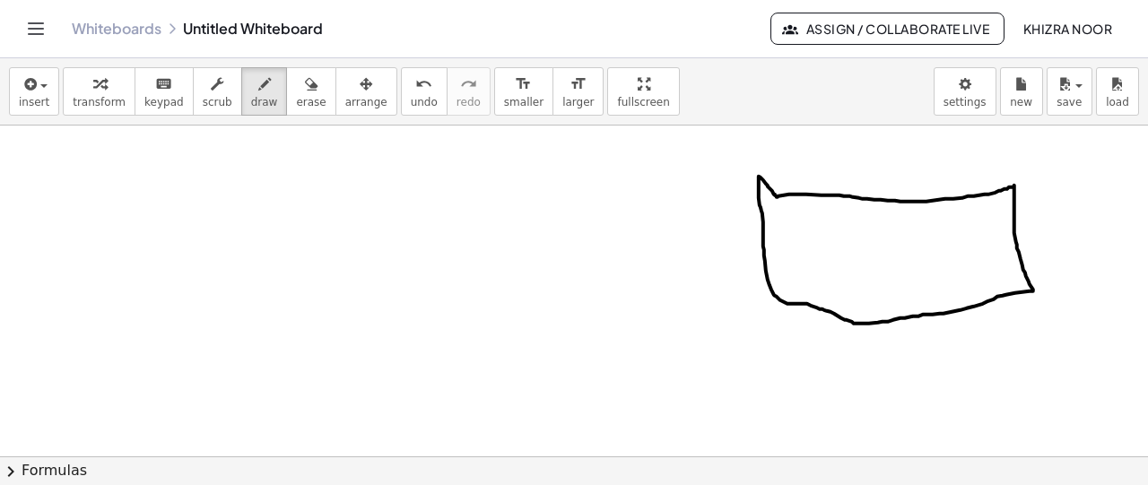
click at [778, 195] on div at bounding box center [574, 71] width 1148 height 1330
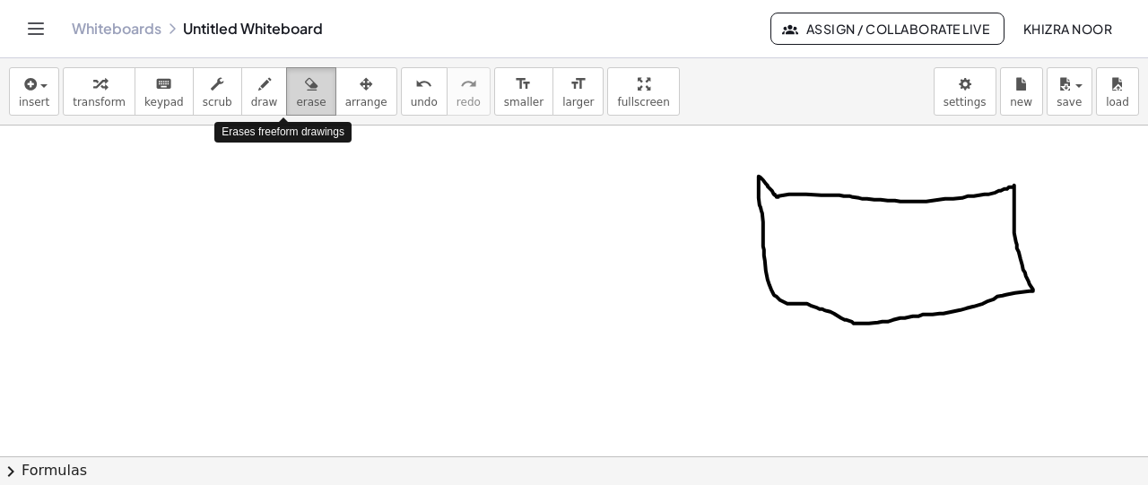
click at [296, 107] on span "erase" at bounding box center [311, 102] width 30 height 13
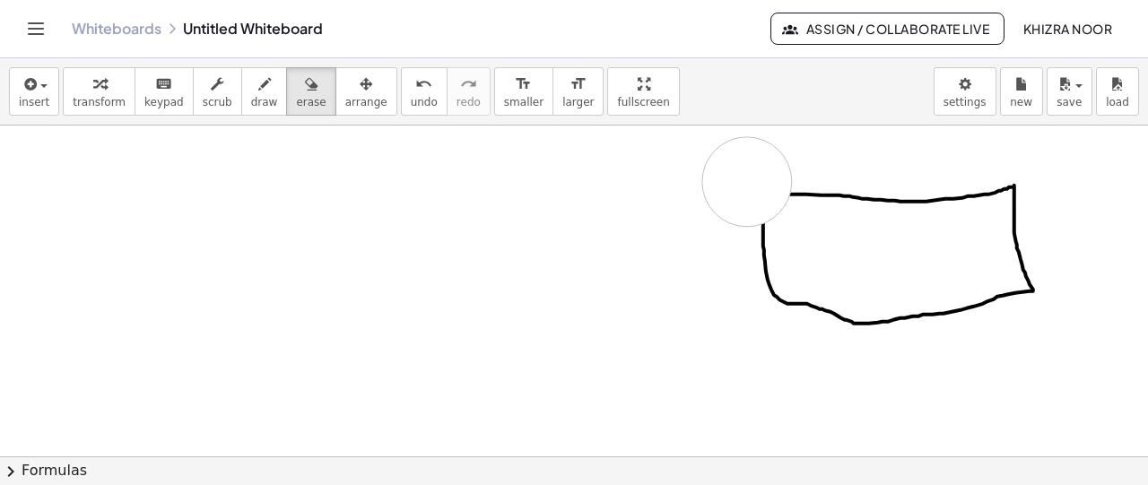
drag, startPoint x: 723, startPoint y: 180, endPoint x: 751, endPoint y: 180, distance: 28.7
click at [751, 180] on div at bounding box center [574, 71] width 1148 height 1330
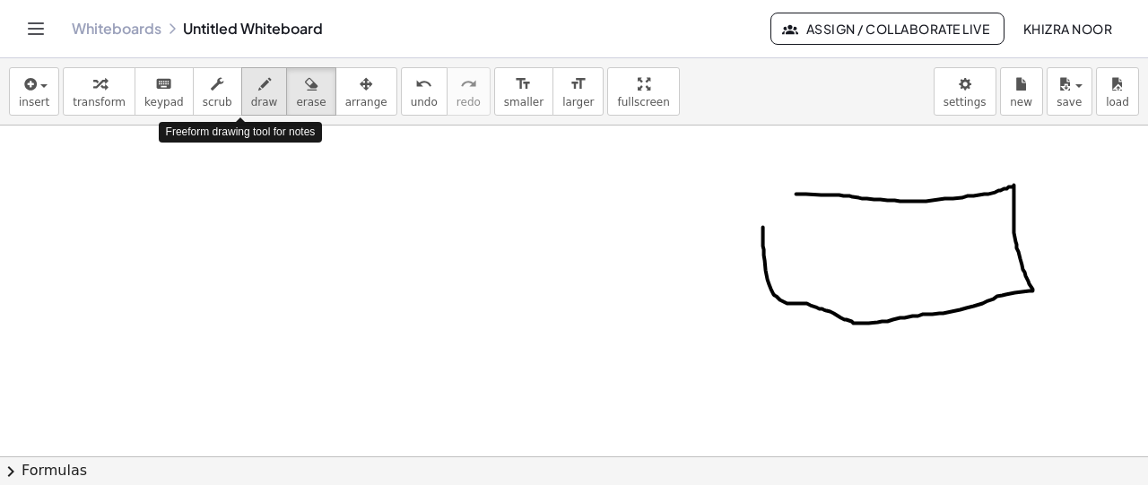
click at [251, 87] on div "button" at bounding box center [264, 84] width 27 height 22
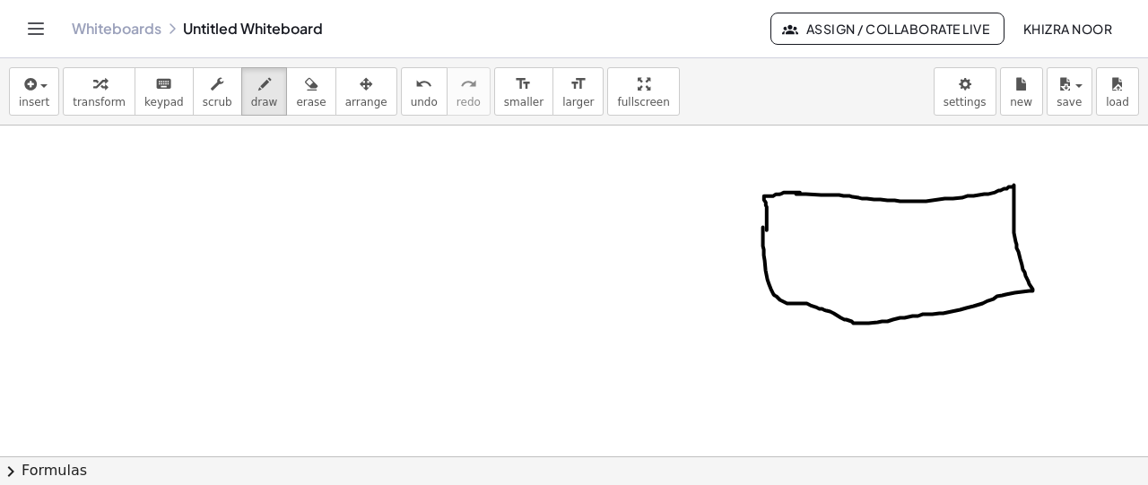
drag, startPoint x: 800, startPoint y: 191, endPoint x: 767, endPoint y: 233, distance: 53.6
click at [767, 233] on div at bounding box center [574, 71] width 1148 height 1330
drag, startPoint x: 688, startPoint y: 252, endPoint x: 707, endPoint y: 268, distance: 25.5
click at [707, 268] on div at bounding box center [574, 71] width 1148 height 1330
drag, startPoint x: 716, startPoint y: 253, endPoint x: 733, endPoint y: 253, distance: 17.9
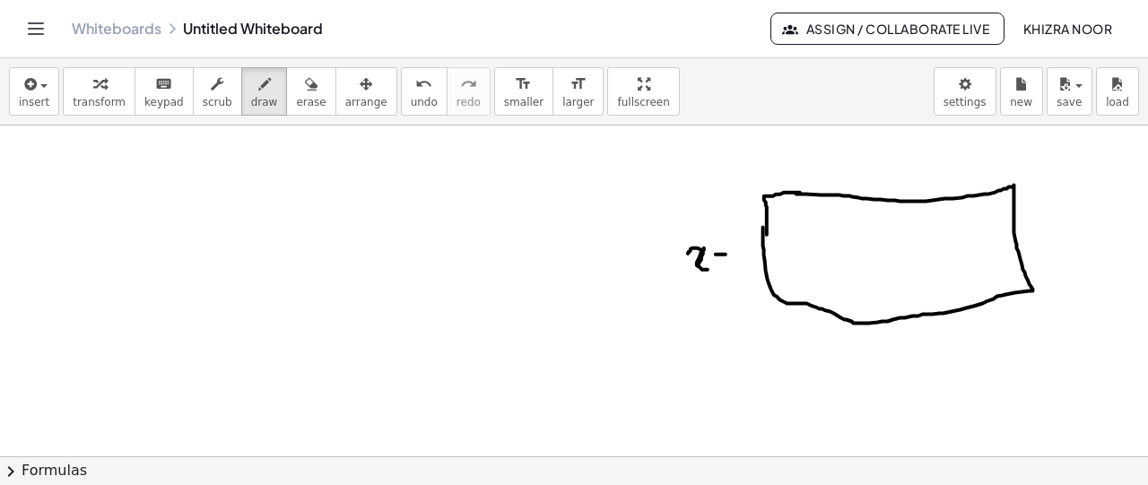
click at [733, 253] on div at bounding box center [574, 71] width 1148 height 1330
drag, startPoint x: 744, startPoint y: 230, endPoint x: 744, endPoint y: 270, distance: 39.5
click at [744, 270] on div at bounding box center [574, 71] width 1148 height 1330
drag, startPoint x: 840, startPoint y: 339, endPoint x: 870, endPoint y: 364, distance: 38.8
click at [870, 364] on div at bounding box center [574, 71] width 1148 height 1330
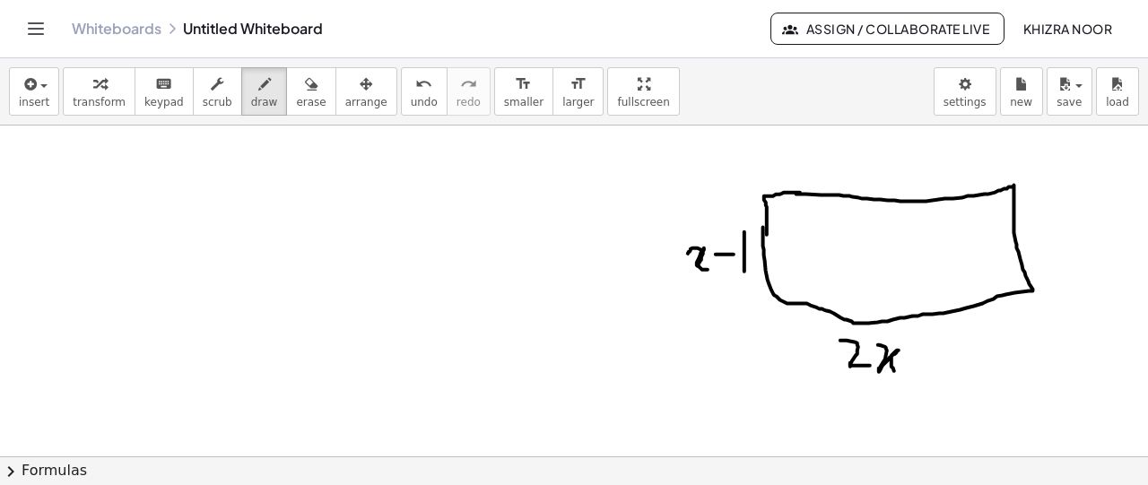
drag, startPoint x: 878, startPoint y: 343, endPoint x: 894, endPoint y: 369, distance: 30.6
click at [894, 369] on div at bounding box center [574, 71] width 1148 height 1330
drag, startPoint x: 913, startPoint y: 358, endPoint x: 938, endPoint y: 355, distance: 25.3
click at [938, 355] on div at bounding box center [574, 71] width 1148 height 1330
drag, startPoint x: 962, startPoint y: 343, endPoint x: 944, endPoint y: 371, distance: 33.8
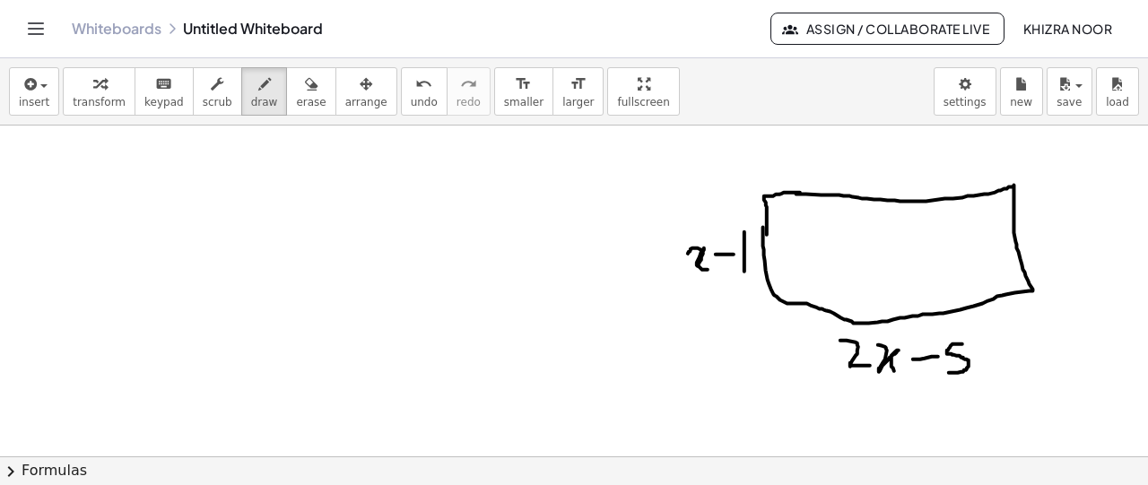
click at [944, 371] on div at bounding box center [574, 71] width 1148 height 1330
drag, startPoint x: 79, startPoint y: 155, endPoint x: 81, endPoint y: 205, distance: 50.2
click at [81, 205] on div at bounding box center [574, 71] width 1148 height 1330
drag, startPoint x: 80, startPoint y: 155, endPoint x: 77, endPoint y: 181, distance: 26.1
click at [77, 181] on div at bounding box center [574, 71] width 1148 height 1330
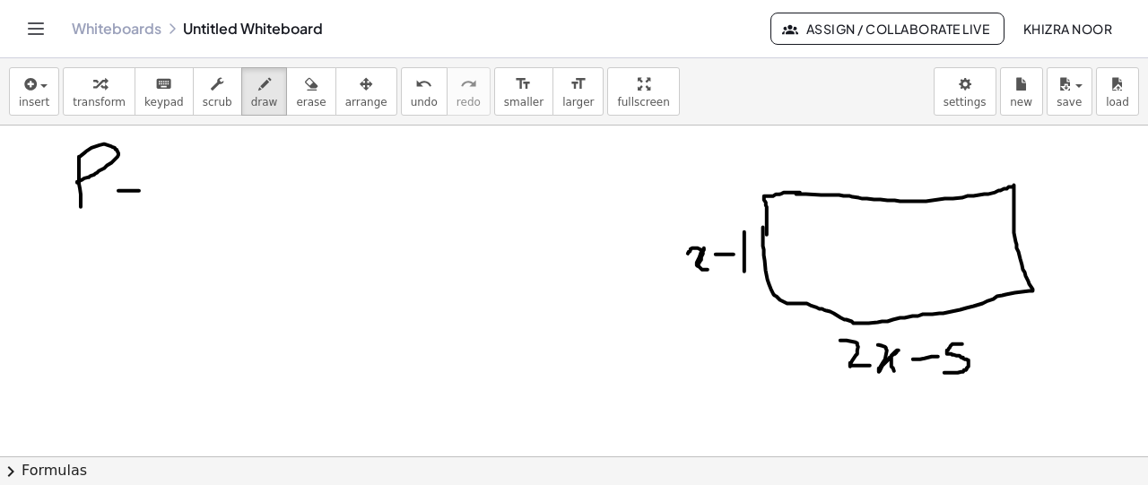
drag, startPoint x: 118, startPoint y: 189, endPoint x: 148, endPoint y: 188, distance: 29.6
click at [148, 188] on div at bounding box center [574, 71] width 1148 height 1330
drag, startPoint x: 122, startPoint y: 195, endPoint x: 152, endPoint y: 195, distance: 30.5
click at [152, 195] on div at bounding box center [574, 71] width 1148 height 1330
drag, startPoint x: 197, startPoint y: 162, endPoint x: 200, endPoint y: 208, distance: 45.8
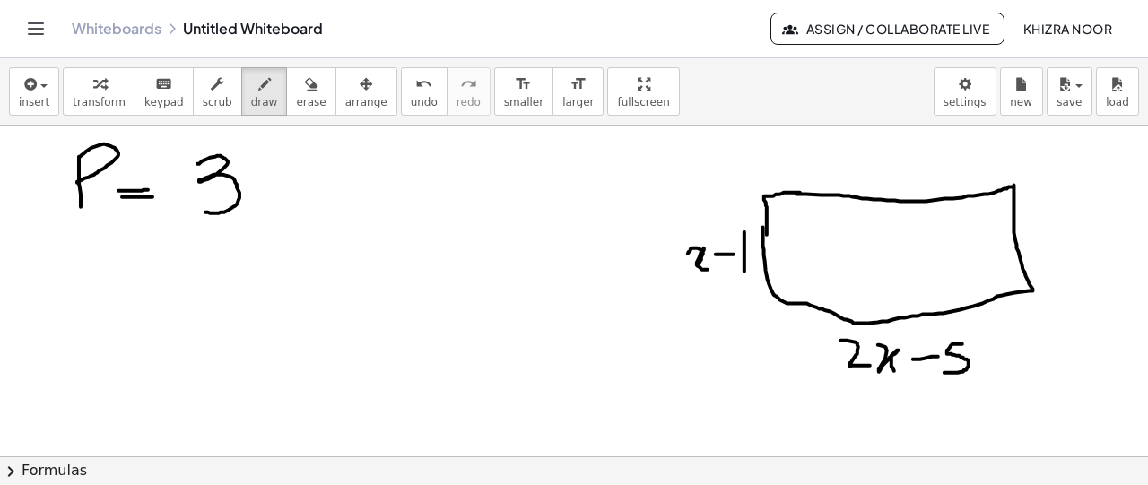
click at [200, 208] on div at bounding box center [574, 71] width 1148 height 1330
click at [267, 187] on div at bounding box center [574, 71] width 1148 height 1330
drag, startPoint x: 319, startPoint y: 194, endPoint x: 319, endPoint y: 213, distance: 18.8
click at [319, 213] on div at bounding box center [574, 71] width 1148 height 1330
drag, startPoint x: 339, startPoint y: 202, endPoint x: 380, endPoint y: 216, distance: 43.7
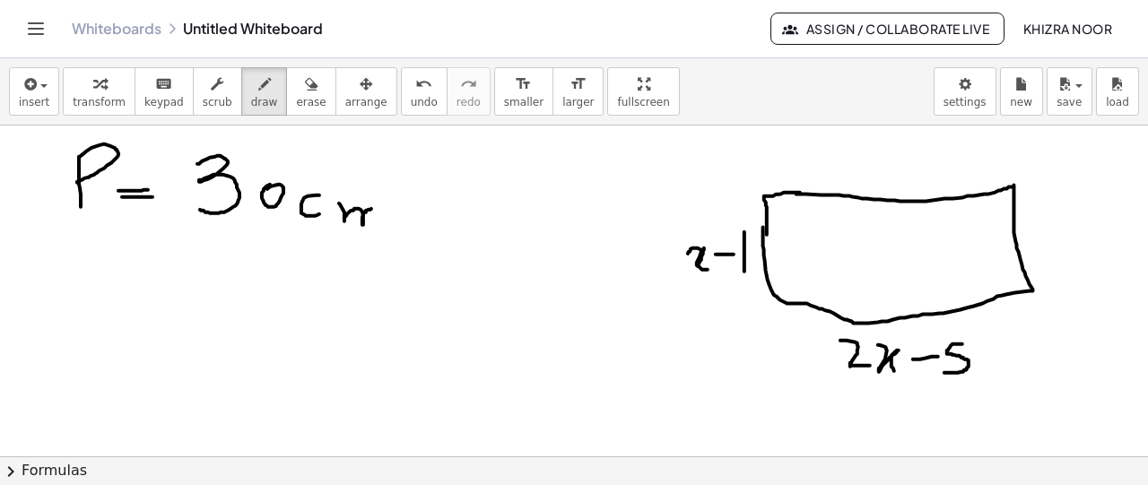
click at [380, 216] on div at bounding box center [574, 71] width 1148 height 1330
drag, startPoint x: 755, startPoint y: 233, endPoint x: 775, endPoint y: 233, distance: 19.7
click at [775, 233] on div at bounding box center [574, 71] width 1148 height 1330
drag, startPoint x: 754, startPoint y: 241, endPoint x: 766, endPoint y: 240, distance: 11.7
click at [766, 240] on div at bounding box center [574, 71] width 1148 height 1330
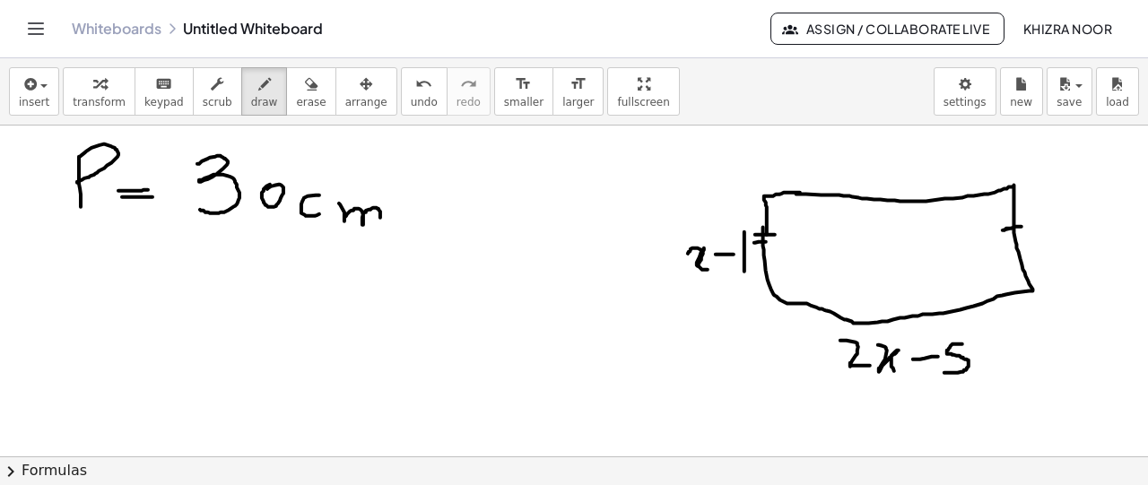
drag, startPoint x: 1011, startPoint y: 227, endPoint x: 1028, endPoint y: 225, distance: 17.1
click at [1028, 225] on div at bounding box center [574, 71] width 1148 height 1330
drag, startPoint x: 1001, startPoint y: 239, endPoint x: 1032, endPoint y: 237, distance: 31.4
click at [1032, 237] on div at bounding box center [574, 71] width 1148 height 1330
drag, startPoint x: 918, startPoint y: 300, endPoint x: 924, endPoint y: 331, distance: 31.0
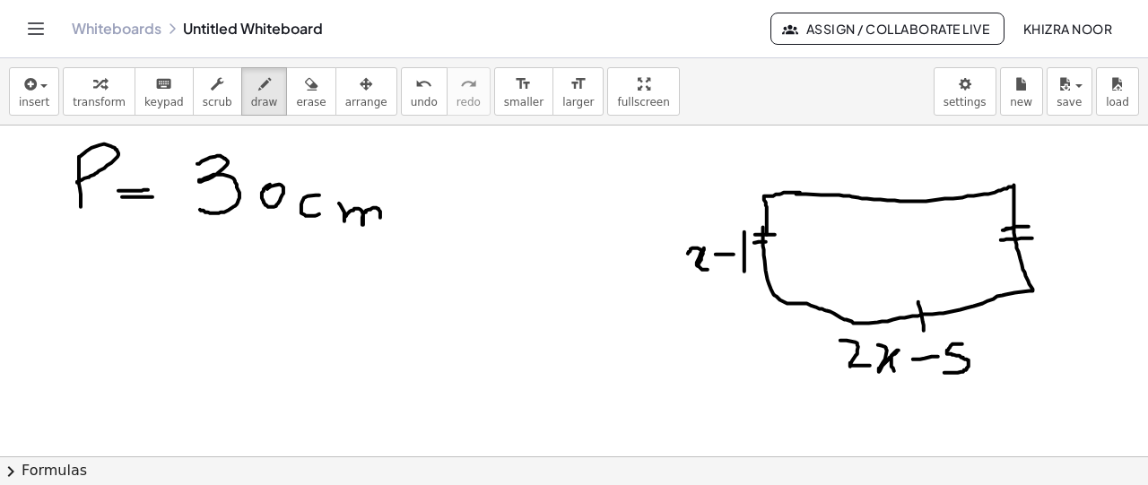
click at [924, 331] on div at bounding box center [574, 71] width 1148 height 1330
drag, startPoint x: 930, startPoint y: 303, endPoint x: 934, endPoint y: 314, distance: 11.7
click at [934, 314] on div at bounding box center [574, 71] width 1148 height 1330
drag, startPoint x: 875, startPoint y: 178, endPoint x: 882, endPoint y: 204, distance: 27.8
click at [882, 204] on div at bounding box center [574, 71] width 1148 height 1330
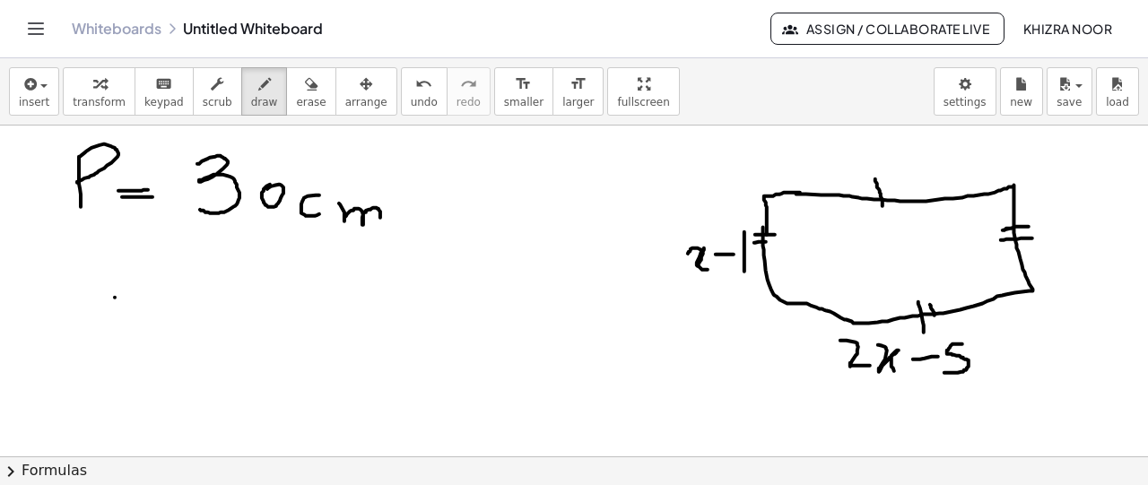
drag, startPoint x: 115, startPoint y: 296, endPoint x: 105, endPoint y: 348, distance: 52.9
click at [105, 348] on div at bounding box center [574, 71] width 1148 height 1330
drag, startPoint x: 115, startPoint y: 297, endPoint x: 117, endPoint y: 313, distance: 16.2
click at [117, 313] on div at bounding box center [574, 71] width 1148 height 1330
drag, startPoint x: 145, startPoint y: 327, endPoint x: 174, endPoint y: 325, distance: 28.8
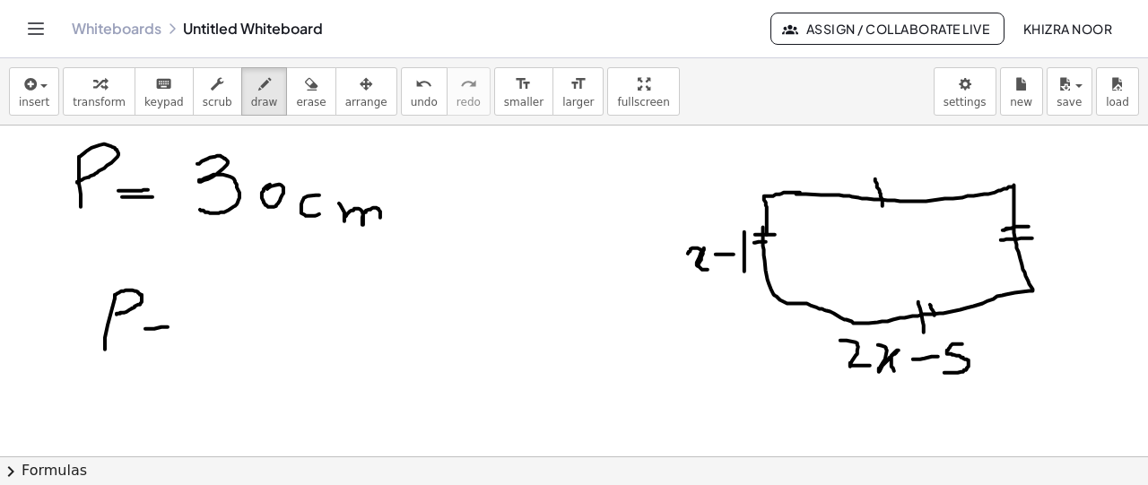
click at [174, 325] on div at bounding box center [574, 71] width 1148 height 1330
drag, startPoint x: 150, startPoint y: 334, endPoint x: 175, endPoint y: 337, distance: 25.3
click at [175, 337] on div at bounding box center [574, 71] width 1148 height 1330
drag, startPoint x: 256, startPoint y: 309, endPoint x: 283, endPoint y: 347, distance: 46.8
click at [283, 347] on div at bounding box center [574, 71] width 1148 height 1330
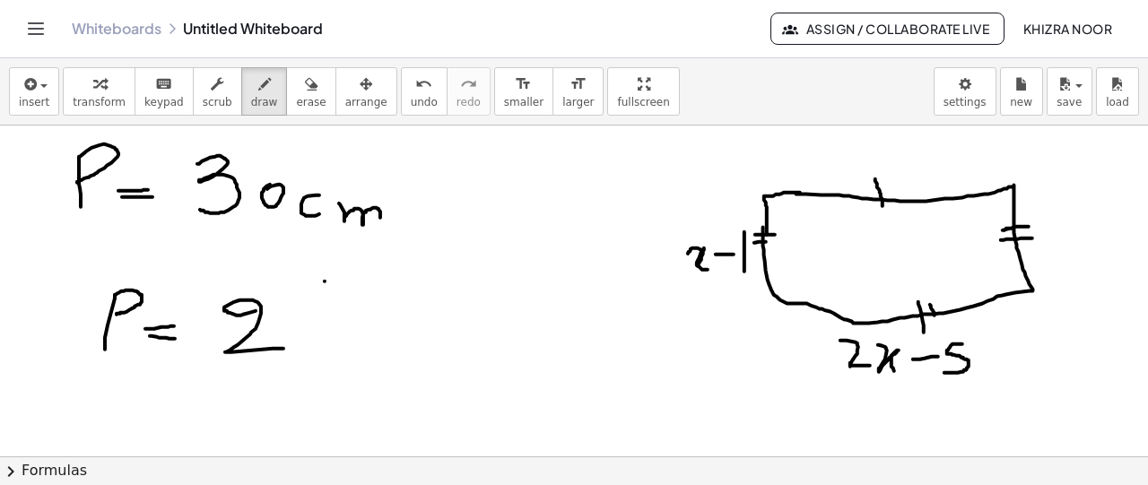
click at [325, 280] on div at bounding box center [574, 71] width 1148 height 1330
drag, startPoint x: 330, startPoint y: 275, endPoint x: 332, endPoint y: 357, distance: 81.6
click at [332, 357] on div at bounding box center [574, 71] width 1148 height 1330
drag, startPoint x: 355, startPoint y: 297, endPoint x: 386, endPoint y: 334, distance: 47.8
click at [386, 334] on div at bounding box center [574, 71] width 1148 height 1330
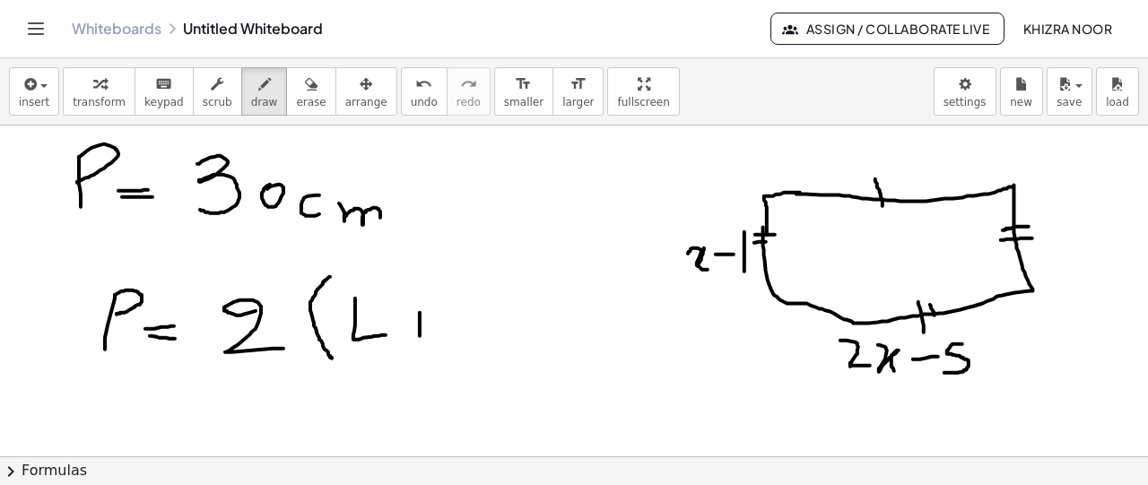
drag, startPoint x: 420, startPoint y: 311, endPoint x: 420, endPoint y: 338, distance: 26.9
click at [420, 338] on div at bounding box center [574, 71] width 1148 height 1330
drag, startPoint x: 411, startPoint y: 320, endPoint x: 425, endPoint y: 320, distance: 14.3
click at [425, 320] on div at bounding box center [574, 71] width 1148 height 1330
drag, startPoint x: 454, startPoint y: 294, endPoint x: 513, endPoint y: 296, distance: 59.2
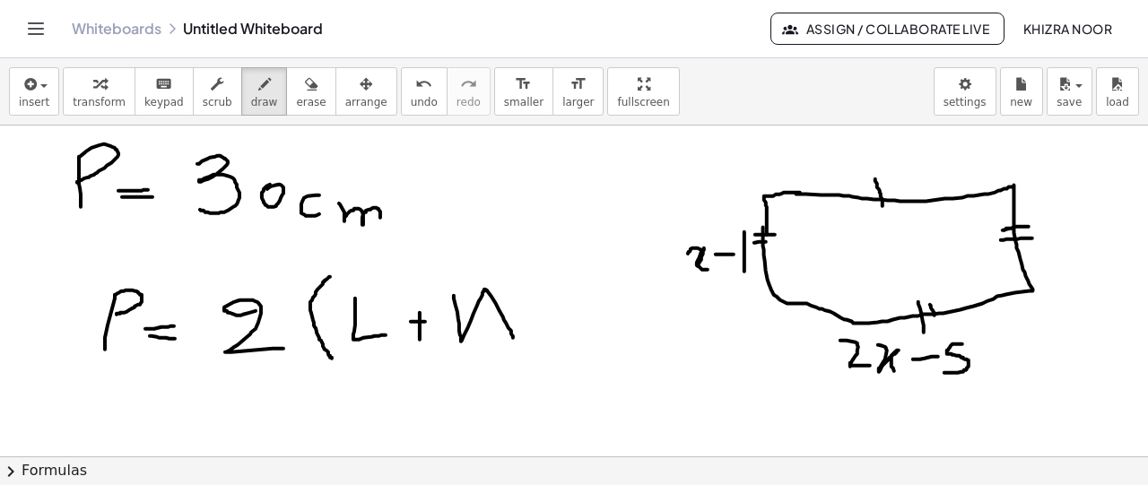
click at [513, 296] on div at bounding box center [574, 71] width 1148 height 1330
drag, startPoint x: 528, startPoint y: 272, endPoint x: 538, endPoint y: 360, distance: 88.4
click at [538, 360] on div at bounding box center [574, 71] width 1148 height 1330
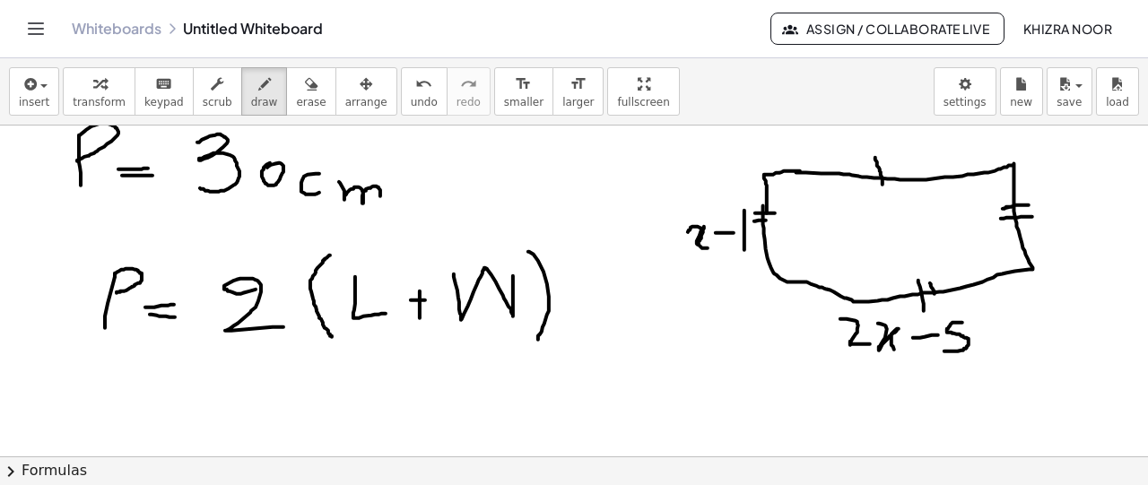
scroll to position [724, 0]
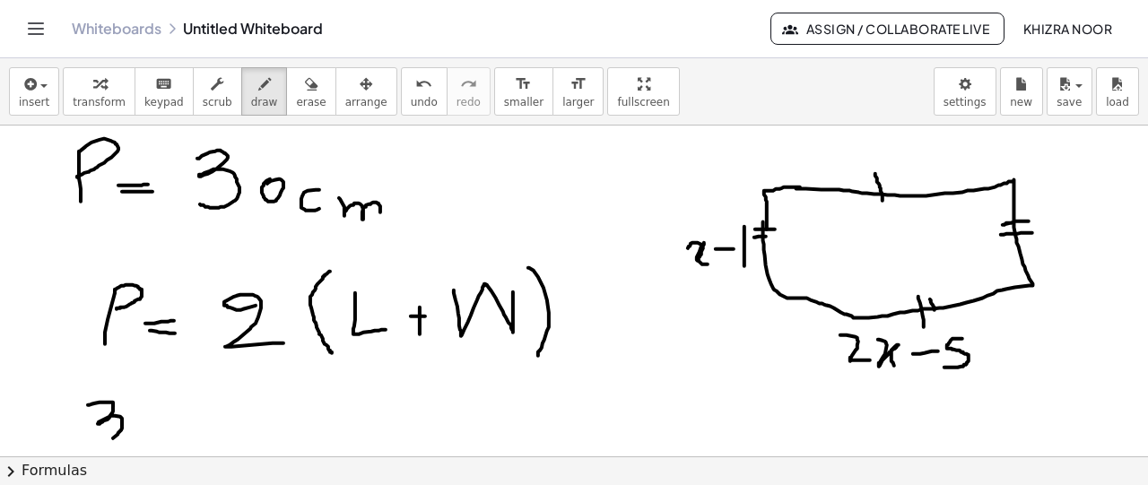
drag, startPoint x: 88, startPoint y: 403, endPoint x: 97, endPoint y: 439, distance: 37.0
click at [97, 439] on div at bounding box center [574, 66] width 1148 height 1330
click at [138, 411] on div at bounding box center [574, 66] width 1148 height 1330
drag, startPoint x: 186, startPoint y: 412, endPoint x: 212, endPoint y: 412, distance: 26.0
click at [212, 412] on div at bounding box center [574, 66] width 1148 height 1330
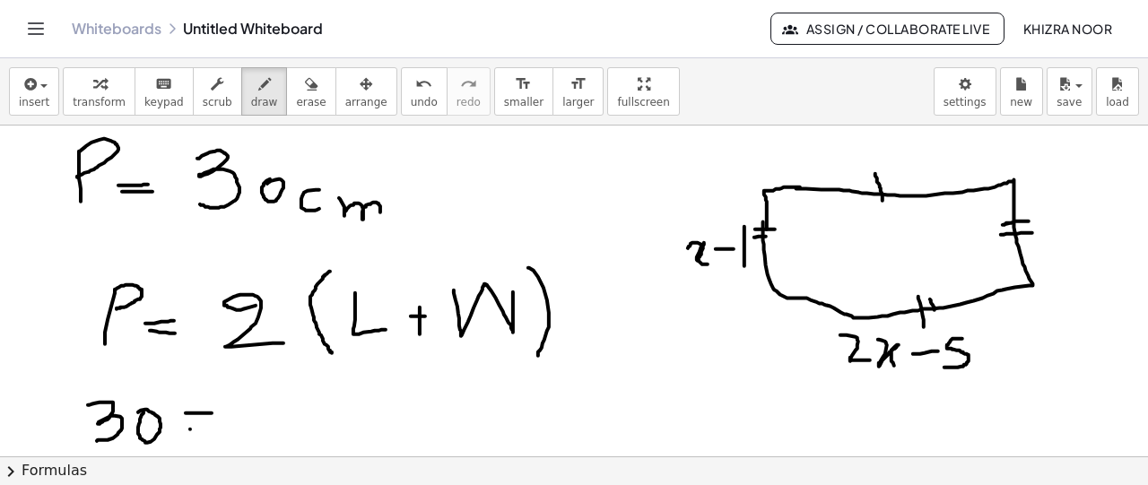
drag, startPoint x: 190, startPoint y: 428, endPoint x: 224, endPoint y: 426, distance: 34.1
click at [224, 426] on div at bounding box center [574, 66] width 1148 height 1330
drag, startPoint x: 278, startPoint y: 408, endPoint x: 299, endPoint y: 442, distance: 40.3
click at [299, 442] on div at bounding box center [574, 66] width 1148 height 1330
drag, startPoint x: 330, startPoint y: 380, endPoint x: 326, endPoint y: 456, distance: 76.3
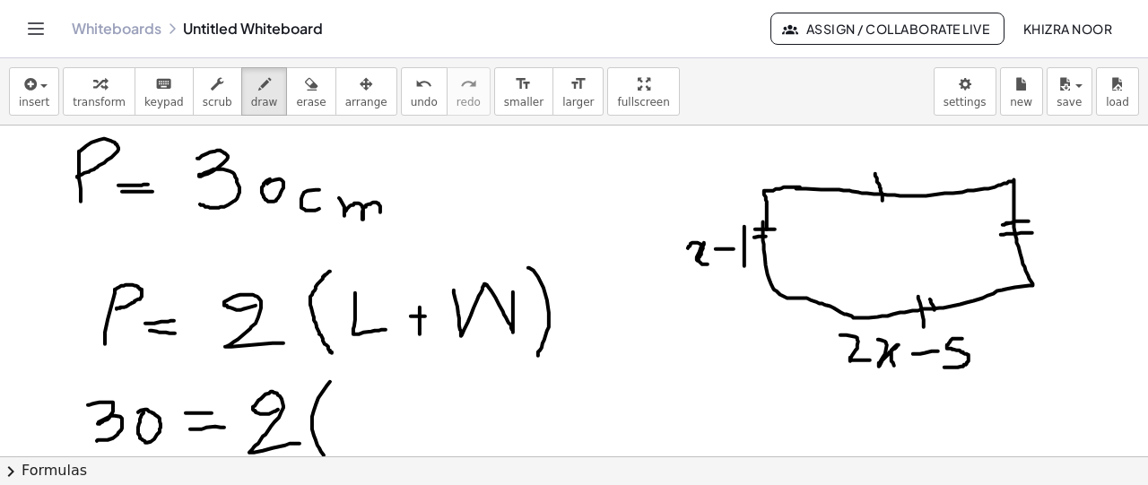
click at [326, 456] on div at bounding box center [574, 66] width 1148 height 1330
drag, startPoint x: 343, startPoint y: 414, endPoint x: 376, endPoint y: 433, distance: 38.1
click at [376, 433] on div at bounding box center [574, 66] width 1148 height 1330
drag, startPoint x: 397, startPoint y: 422, endPoint x: 415, endPoint y: 421, distance: 18.0
click at [415, 421] on div at bounding box center [574, 66] width 1148 height 1330
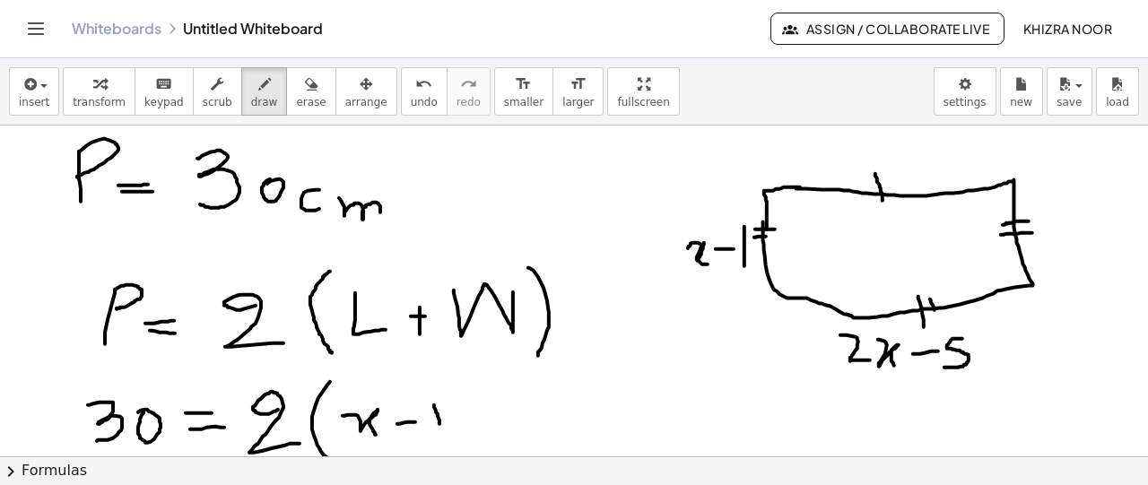
drag, startPoint x: 434, startPoint y: 403, endPoint x: 439, endPoint y: 435, distance: 31.8
click at [439, 435] on div at bounding box center [574, 66] width 1148 height 1330
drag, startPoint x: 452, startPoint y: 403, endPoint x: 448, endPoint y: 453, distance: 49.4
click at [448, 453] on div at bounding box center [574, 66] width 1148 height 1330
drag, startPoint x: 349, startPoint y: 398, endPoint x: 349, endPoint y: 438, distance: 40.3
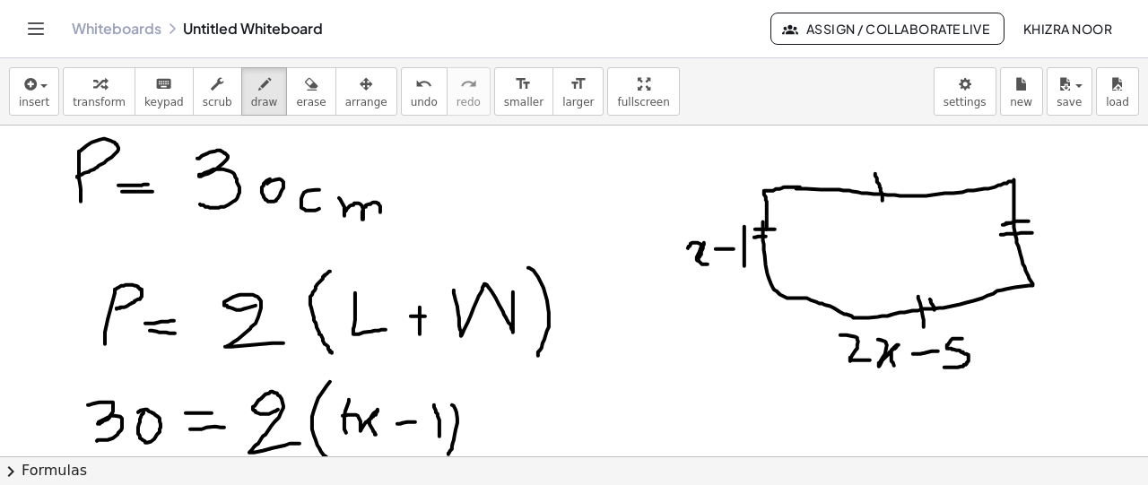
click at [349, 438] on div at bounding box center [574, 66] width 1148 height 1330
drag, startPoint x: 498, startPoint y: 414, endPoint x: 502, endPoint y: 438, distance: 24.6
click at [502, 438] on div at bounding box center [574, 66] width 1148 height 1330
drag, startPoint x: 490, startPoint y: 430, endPoint x: 516, endPoint y: 421, distance: 27.5
click at [516, 421] on div at bounding box center [574, 66] width 1148 height 1330
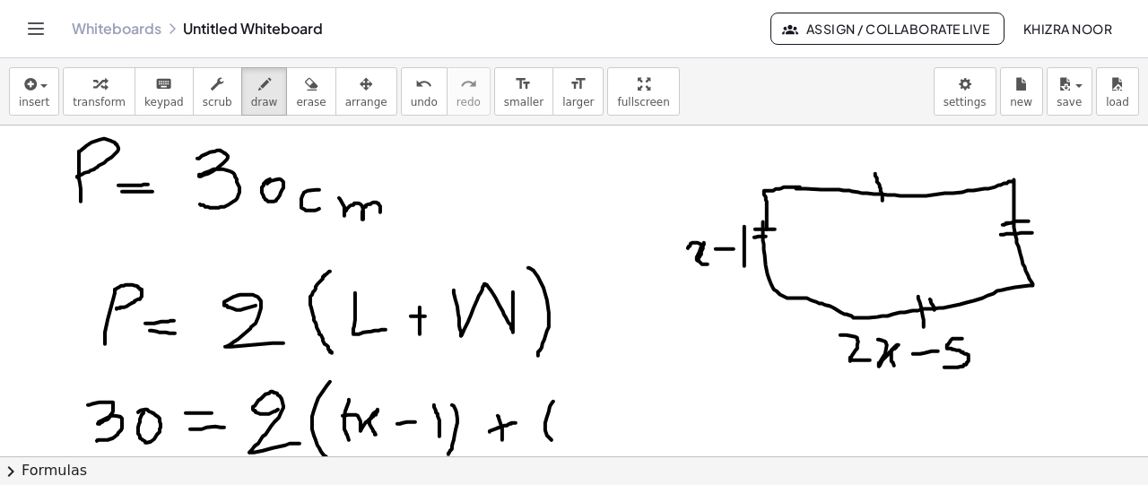
drag, startPoint x: 553, startPoint y: 400, endPoint x: 560, endPoint y: 448, distance: 48.8
click at [560, 448] on div at bounding box center [574, 66] width 1148 height 1330
drag, startPoint x: 583, startPoint y: 420, endPoint x: 597, endPoint y: 444, distance: 28.1
click at [597, 444] on div at bounding box center [574, 66] width 1148 height 1330
drag, startPoint x: 612, startPoint y: 426, endPoint x: 634, endPoint y: 434, distance: 23.8
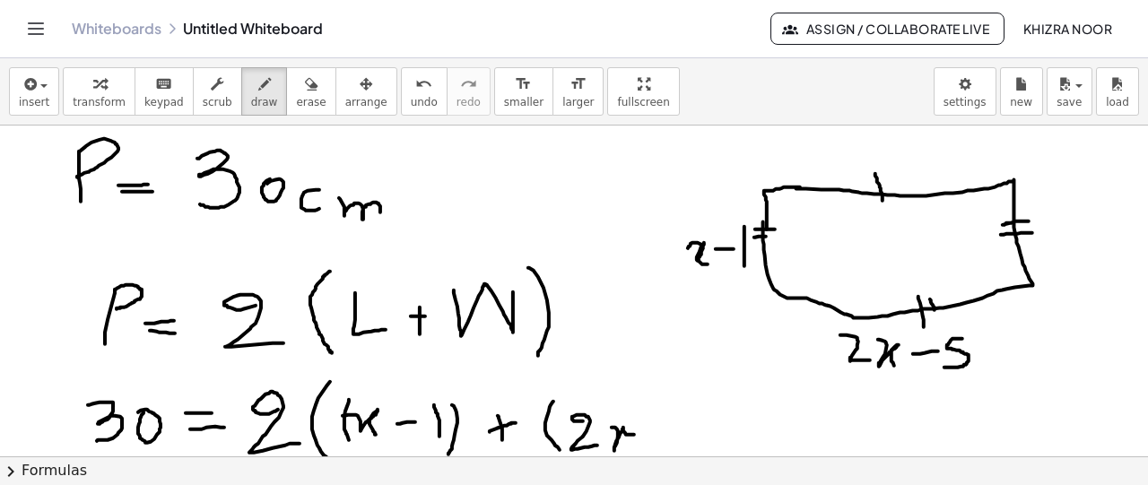
click at [634, 434] on div at bounding box center [574, 66] width 1148 height 1330
drag, startPoint x: 652, startPoint y: 429, endPoint x: 662, endPoint y: 429, distance: 9.9
click at [662, 429] on div at bounding box center [574, 66] width 1148 height 1330
drag, startPoint x: 689, startPoint y: 404, endPoint x: 682, endPoint y: 435, distance: 31.1
click at [682, 435] on div at bounding box center [574, 66] width 1148 height 1330
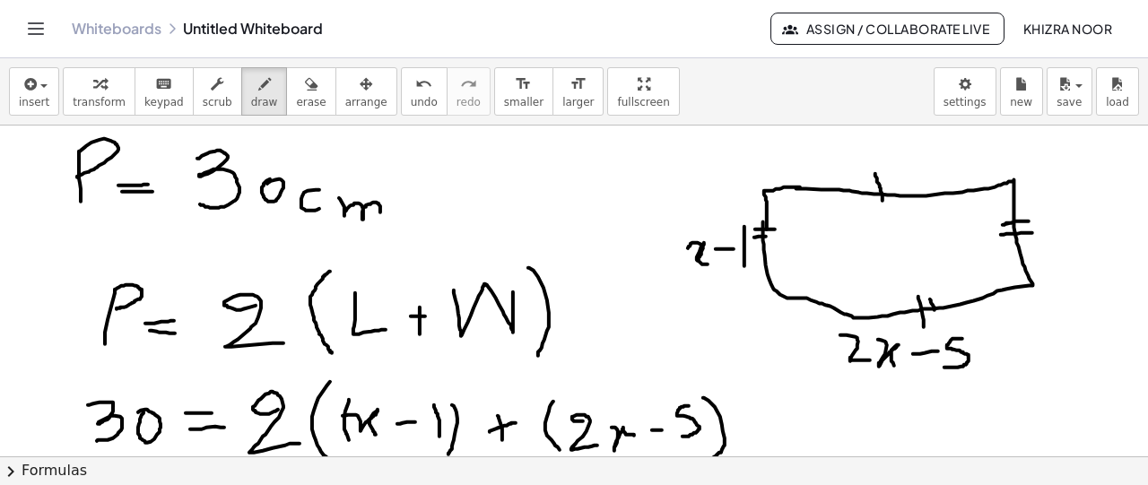
drag, startPoint x: 703, startPoint y: 396, endPoint x: 713, endPoint y: 456, distance: 60.9
click at [713, 456] on div at bounding box center [574, 66] width 1148 height 1330
drag, startPoint x: 722, startPoint y: 379, endPoint x: 739, endPoint y: 481, distance: 102.7
click at [739, 481] on div "insert select one: Math Expression Function Text Youtube Video Graphing Geometr…" at bounding box center [574, 271] width 1148 height 427
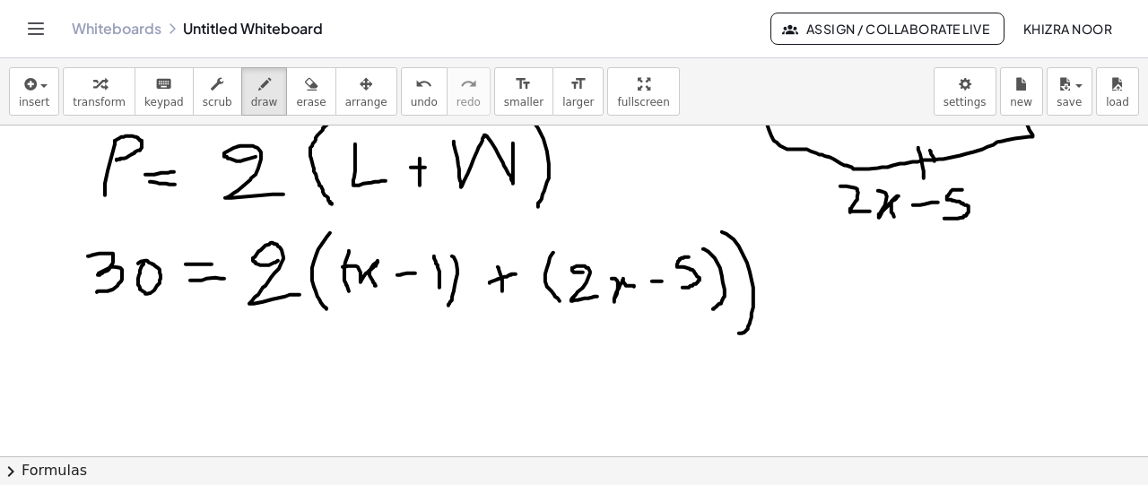
scroll to position [881, 0]
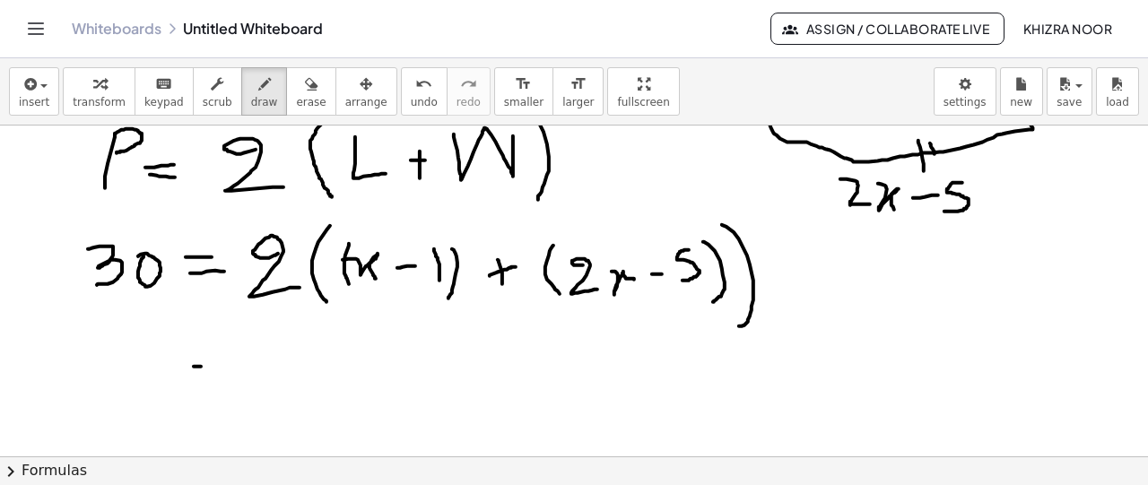
drag, startPoint x: 194, startPoint y: 365, endPoint x: 208, endPoint y: 365, distance: 14.3
drag, startPoint x: 188, startPoint y: 378, endPoint x: 205, endPoint y: 378, distance: 17.0
drag, startPoint x: 108, startPoint y: 344, endPoint x: 112, endPoint y: 380, distance: 36.0
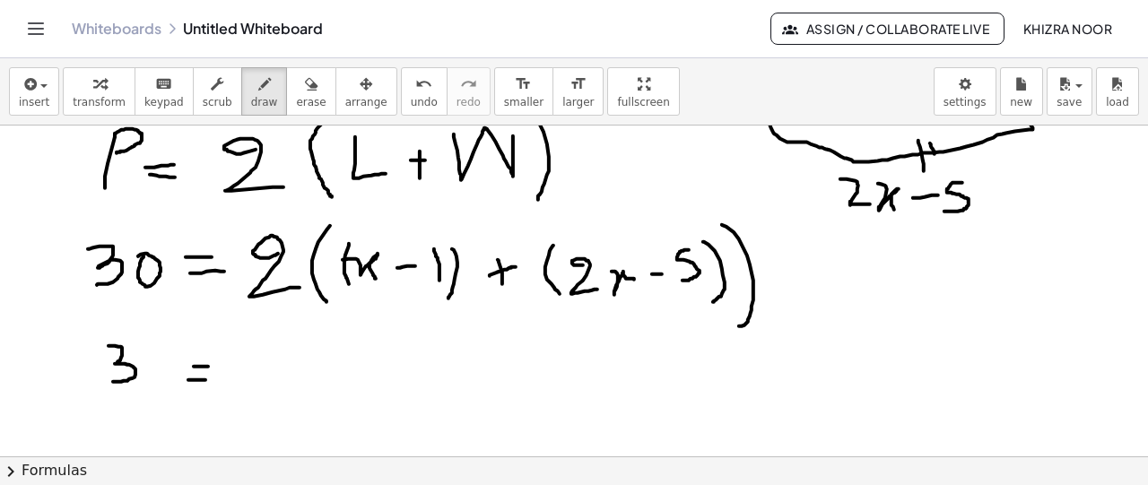
drag, startPoint x: 269, startPoint y: 359, endPoint x: 288, endPoint y: 388, distance: 35.1
drag, startPoint x: 321, startPoint y: 337, endPoint x: 320, endPoint y: 403, distance: 66.4
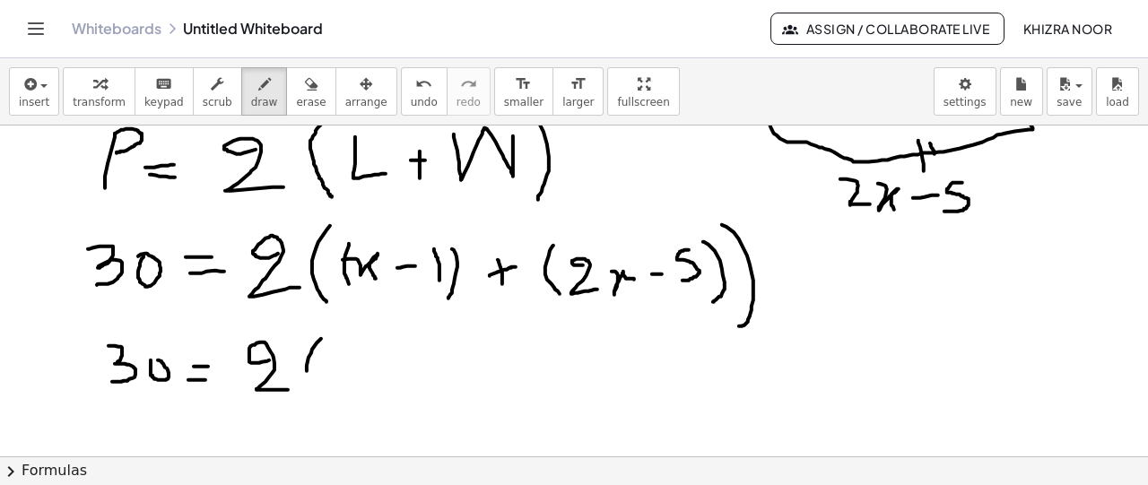
drag, startPoint x: 339, startPoint y: 374, endPoint x: 371, endPoint y: 388, distance: 35.3
drag, startPoint x: 394, startPoint y: 374, endPoint x: 423, endPoint y: 373, distance: 29.6
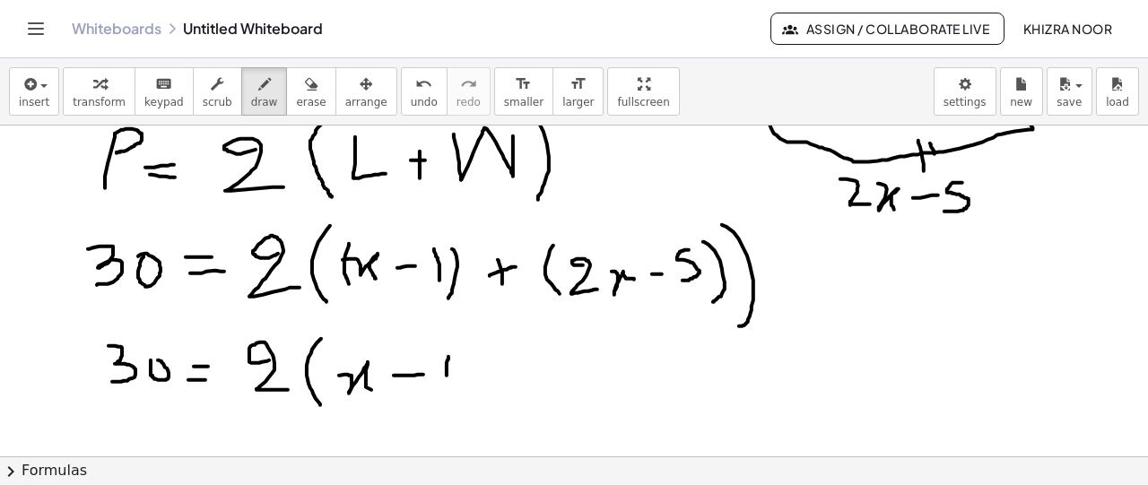
drag, startPoint x: 448, startPoint y: 355, endPoint x: 447, endPoint y: 385, distance: 29.6
drag, startPoint x: 504, startPoint y: 364, endPoint x: 508, endPoint y: 385, distance: 21.1
drag, startPoint x: 499, startPoint y: 378, endPoint x: 515, endPoint y: 377, distance: 15.3
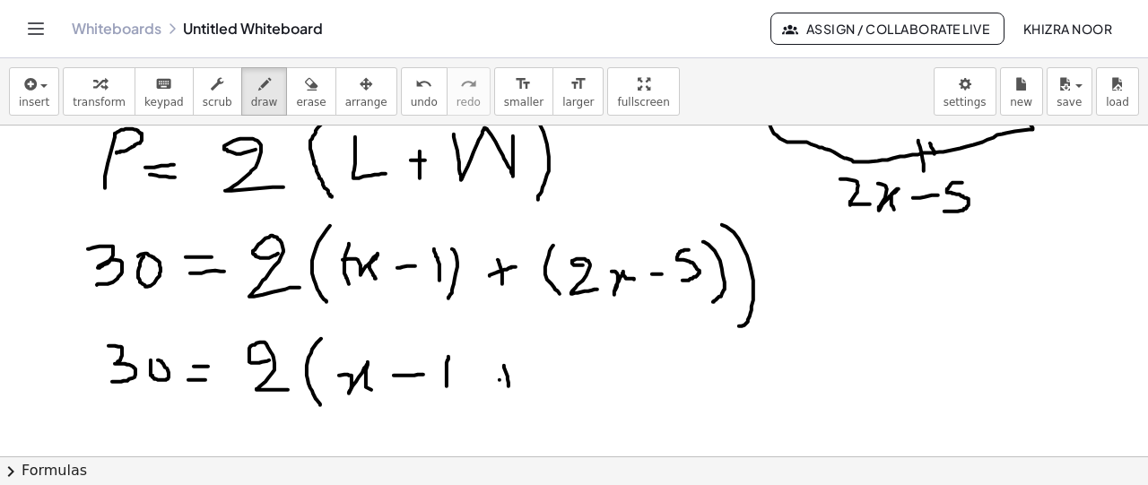
drag, startPoint x: 549, startPoint y: 364, endPoint x: 586, endPoint y: 392, distance: 46.8
drag, startPoint x: 597, startPoint y: 373, endPoint x: 624, endPoint y: 395, distance: 34.4
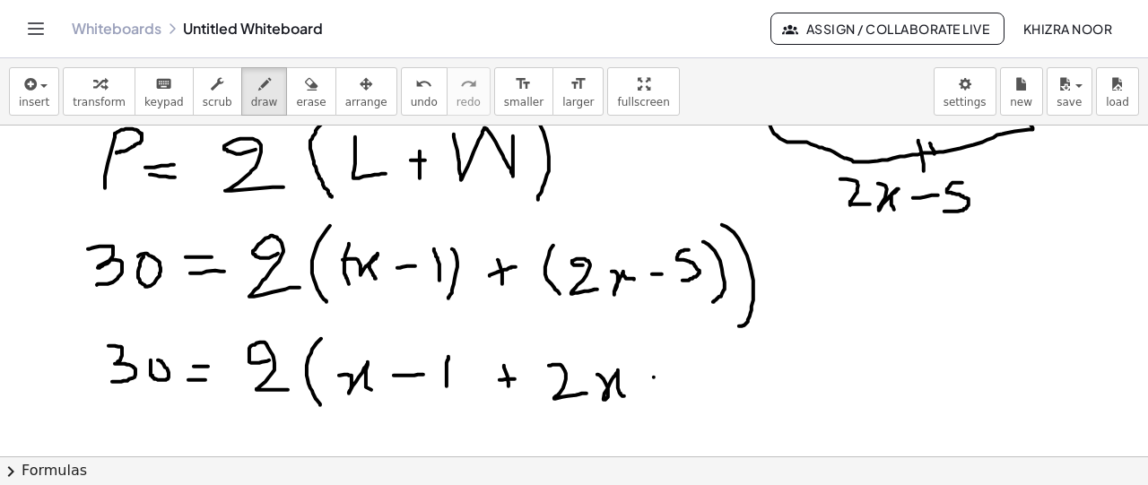
drag, startPoint x: 654, startPoint y: 376, endPoint x: 681, endPoint y: 376, distance: 27.8
drag, startPoint x: 723, startPoint y: 354, endPoint x: 714, endPoint y: 387, distance: 34.4
drag, startPoint x: 751, startPoint y: 340, endPoint x: 753, endPoint y: 400, distance: 60.1
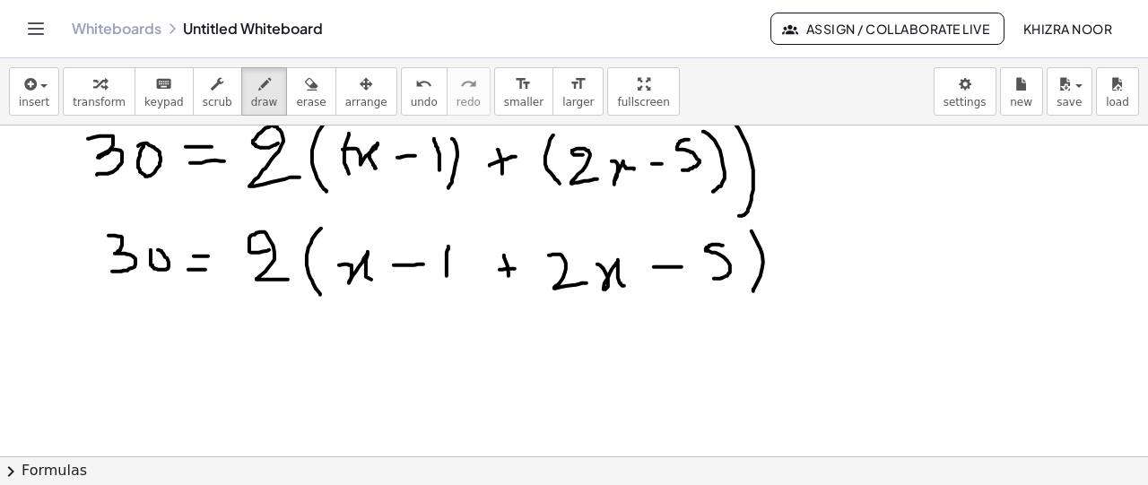
scroll to position [1001, 0]
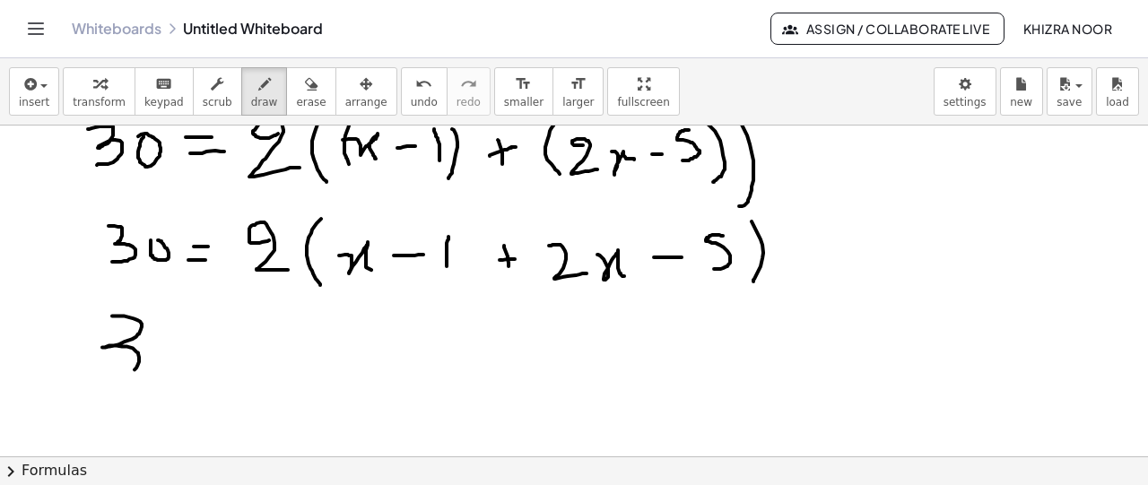
drag, startPoint x: 112, startPoint y: 315, endPoint x: 109, endPoint y: 374, distance: 59.2
drag, startPoint x: 202, startPoint y: 358, endPoint x: 214, endPoint y: 358, distance: 12.6
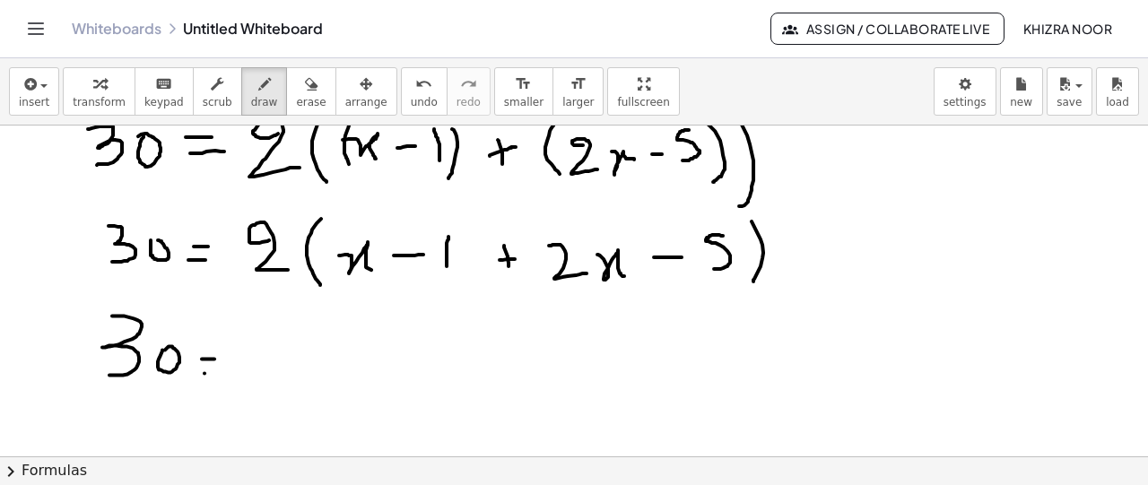
drag, startPoint x: 204, startPoint y: 372, endPoint x: 219, endPoint y: 370, distance: 14.5
drag, startPoint x: 278, startPoint y: 341, endPoint x: 299, endPoint y: 372, distance: 38.1
drag, startPoint x: 331, startPoint y: 308, endPoint x: 340, endPoint y: 388, distance: 81.2
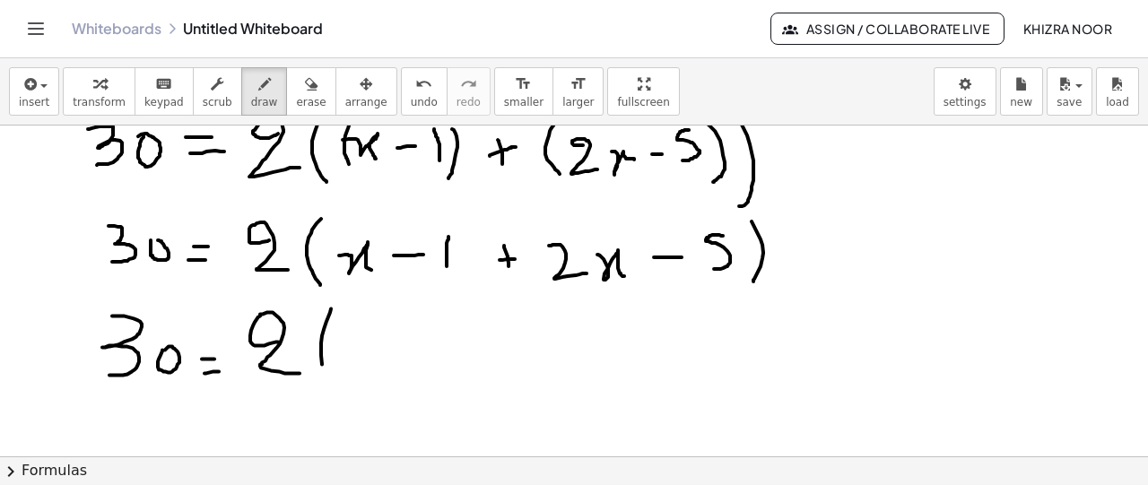
drag, startPoint x: 369, startPoint y: 334, endPoint x: 377, endPoint y: 370, distance: 36.6
drag, startPoint x: 436, startPoint y: 347, endPoint x: 477, endPoint y: 382, distance: 54.1
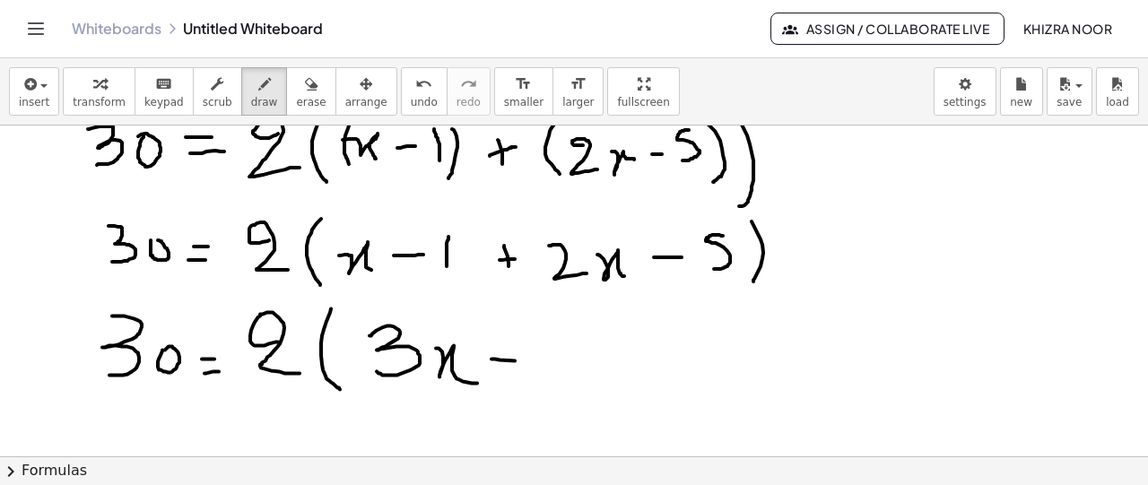
drag, startPoint x: 491, startPoint y: 358, endPoint x: 526, endPoint y: 361, distance: 35.2
drag, startPoint x: 567, startPoint y: 336, endPoint x: 556, endPoint y: 372, distance: 37.4
drag, startPoint x: 580, startPoint y: 318, endPoint x: 563, endPoint y: 404, distance: 87.7
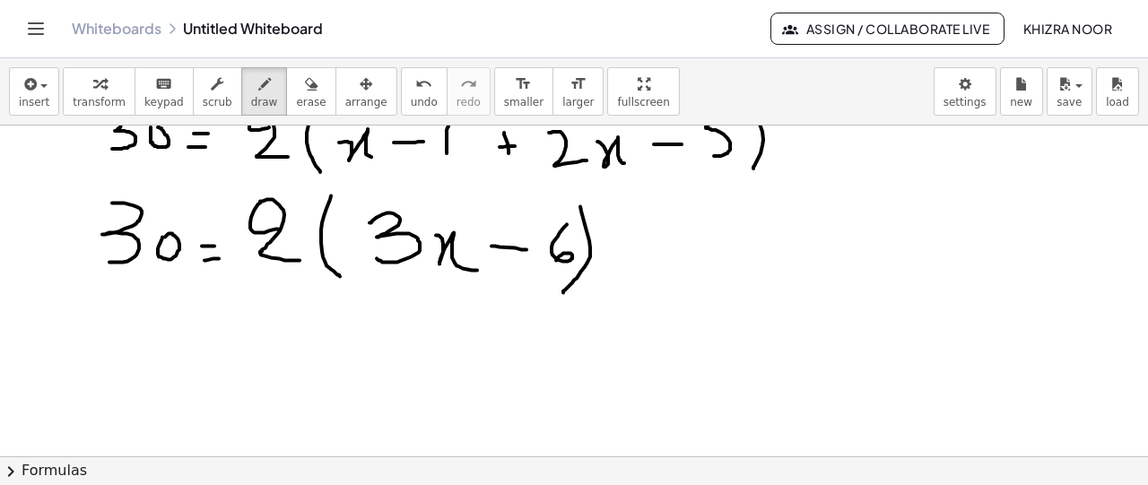
scroll to position [1131, 0]
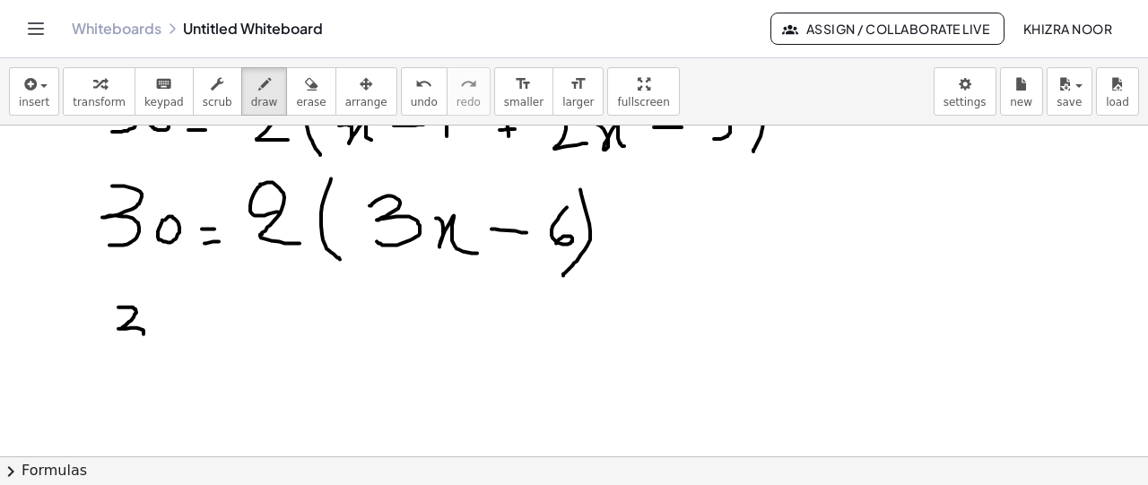
drag, startPoint x: 118, startPoint y: 306, endPoint x: 109, endPoint y: 352, distance: 47.5
drag, startPoint x: 193, startPoint y: 331, endPoint x: 210, endPoint y: 332, distance: 17.1
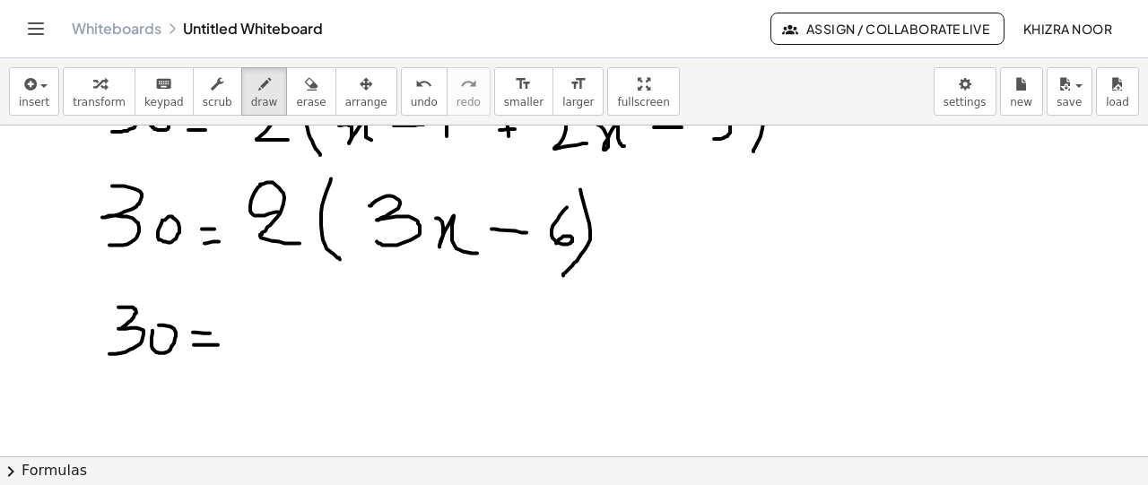
drag, startPoint x: 194, startPoint y: 343, endPoint x: 222, endPoint y: 343, distance: 28.7
drag, startPoint x: 277, startPoint y: 306, endPoint x: 269, endPoint y: 348, distance: 42.9
drag, startPoint x: 301, startPoint y: 333, endPoint x: 323, endPoint y: 367, distance: 40.3
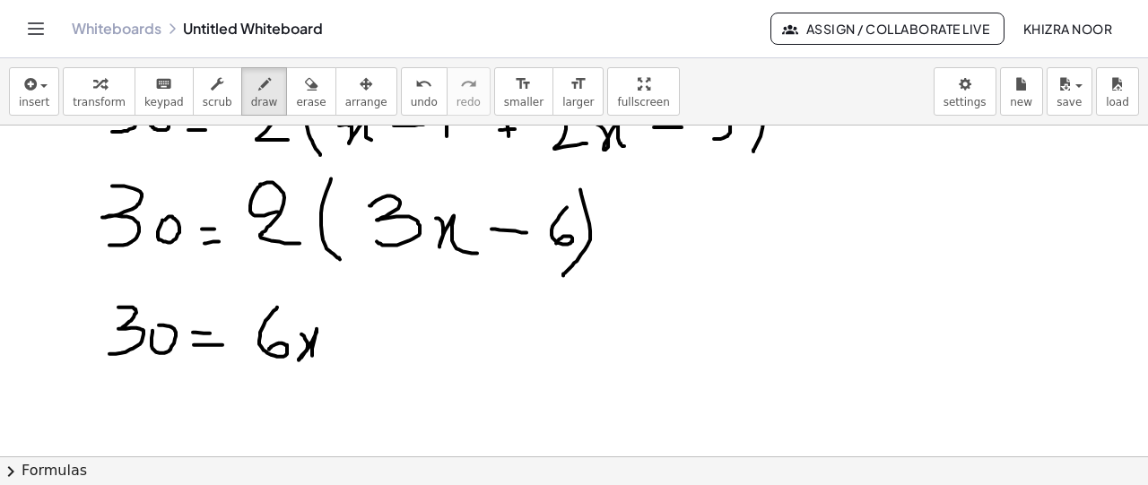
drag, startPoint x: 357, startPoint y: 334, endPoint x: 398, endPoint y: 333, distance: 41.3
drag, startPoint x: 428, startPoint y: 304, endPoint x: 423, endPoint y: 343, distance: 39.7
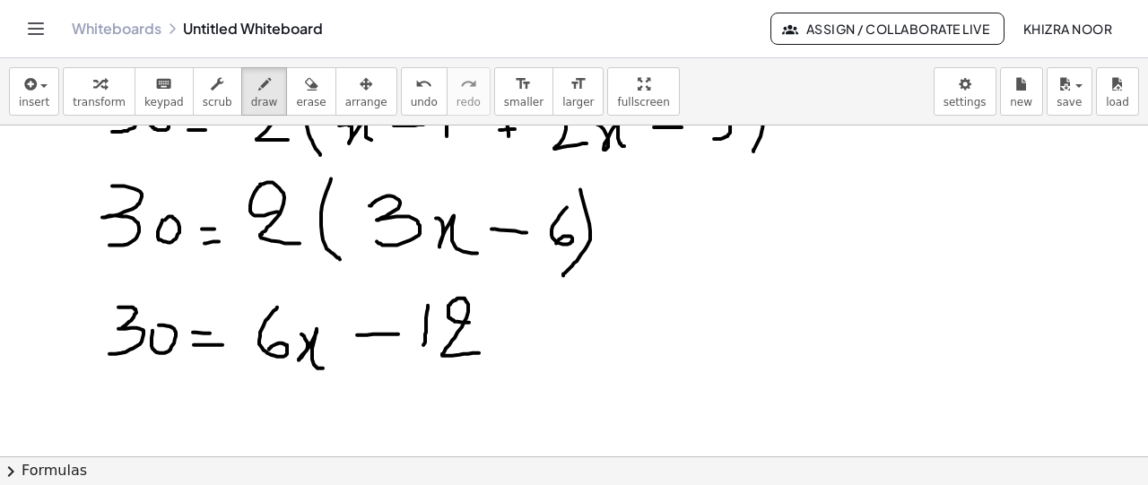
drag, startPoint x: 469, startPoint y: 321, endPoint x: 479, endPoint y: 351, distance: 32.0
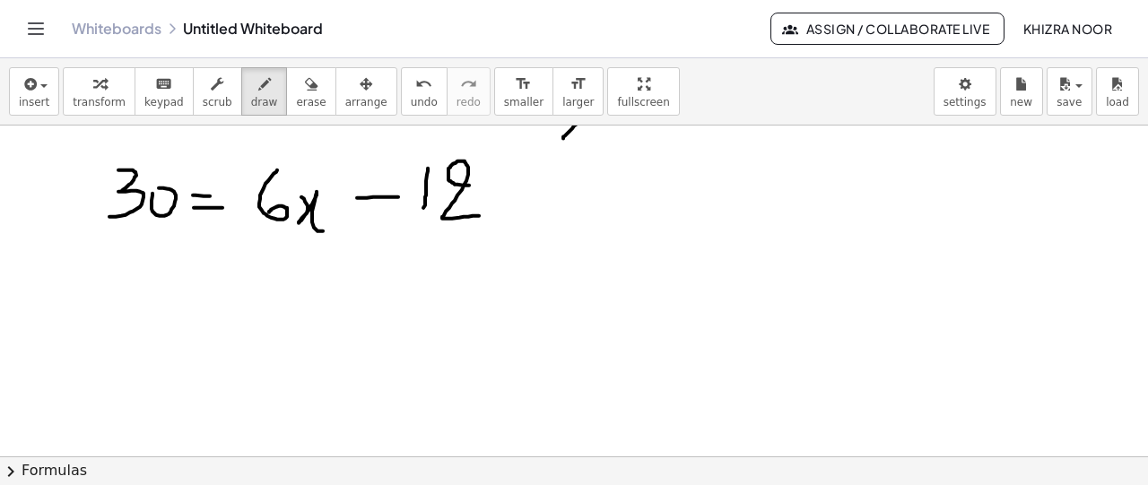
scroll to position [1238, 0]
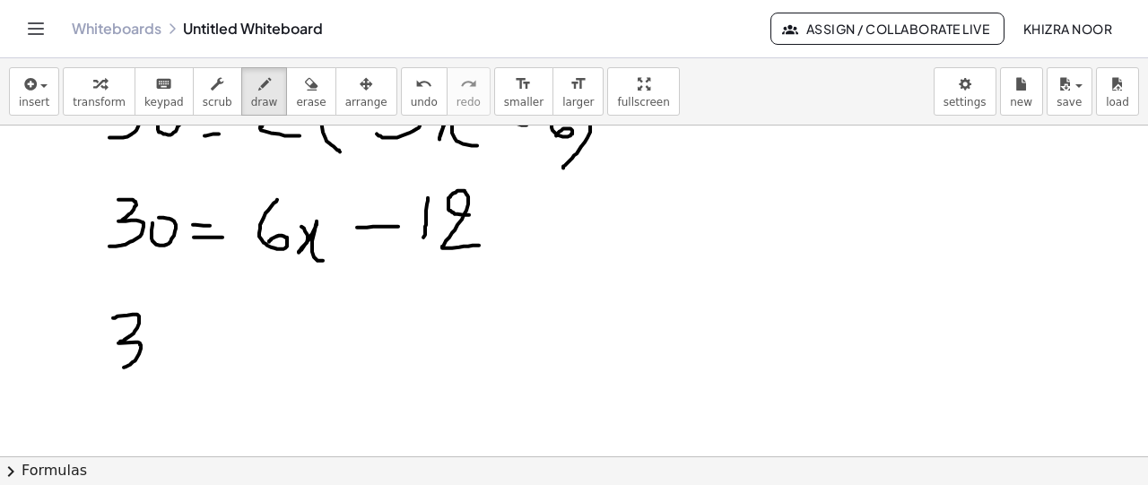
drag, startPoint x: 113, startPoint y: 317, endPoint x: 115, endPoint y: 363, distance: 46.7
drag, startPoint x: 201, startPoint y: 334, endPoint x: 200, endPoint y: 354, distance: 20.6
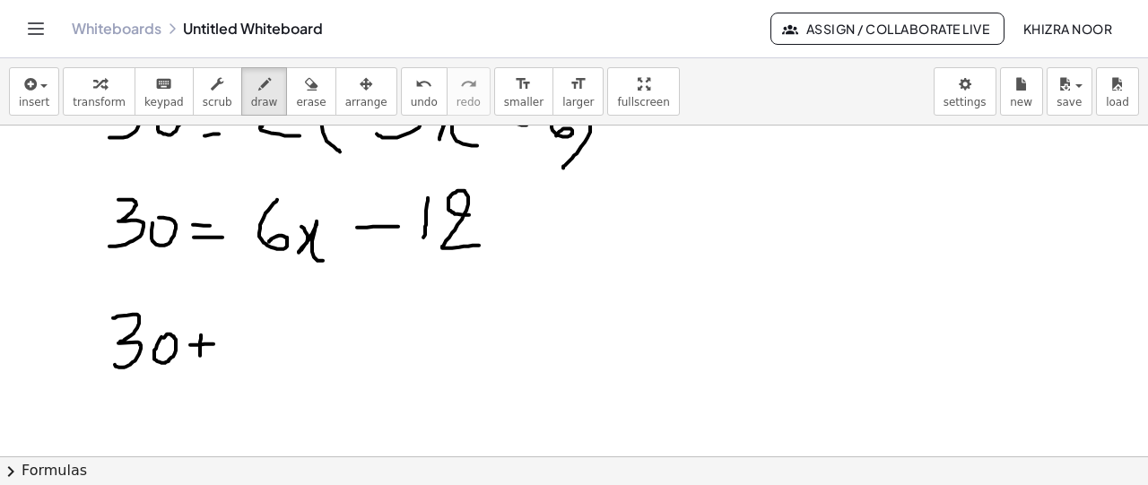
drag, startPoint x: 190, startPoint y: 343, endPoint x: 213, endPoint y: 343, distance: 23.3
drag, startPoint x: 246, startPoint y: 314, endPoint x: 237, endPoint y: 364, distance: 51.0
drag, startPoint x: 265, startPoint y: 327, endPoint x: 324, endPoint y: 360, distance: 67.1
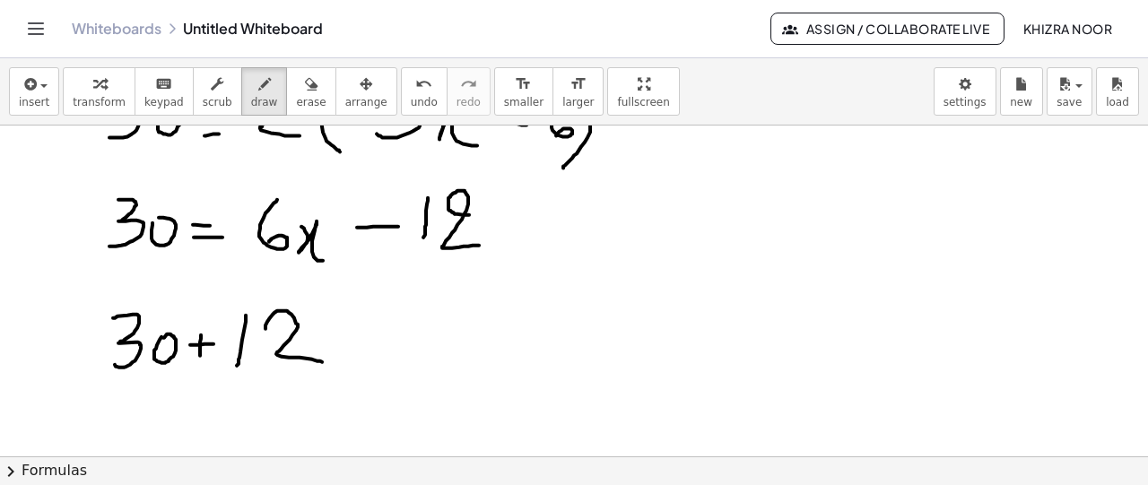
drag, startPoint x: 369, startPoint y: 348, endPoint x: 400, endPoint y: 346, distance: 30.5
drag, startPoint x: 371, startPoint y: 358, endPoint x: 398, endPoint y: 360, distance: 27.0
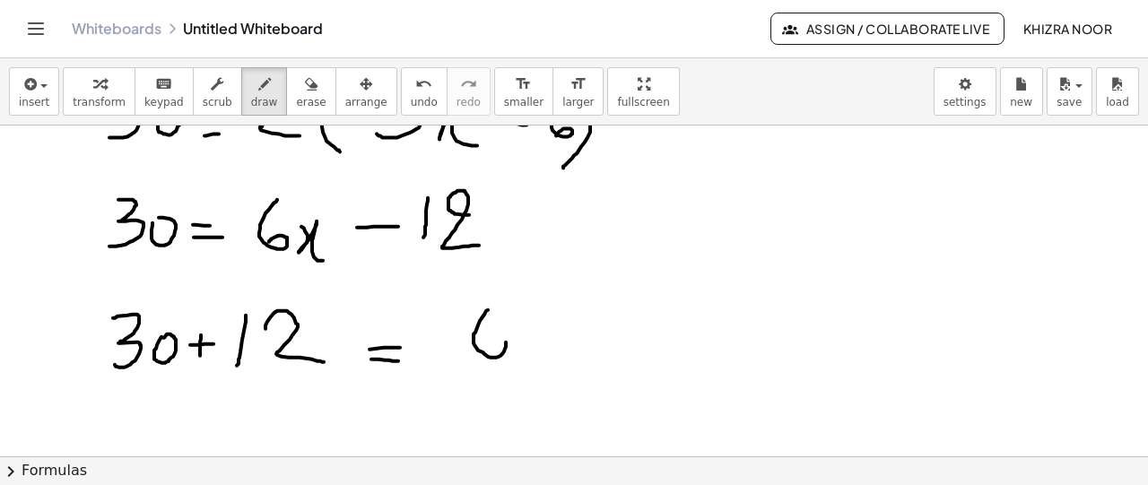
drag, startPoint x: 488, startPoint y: 308, endPoint x: 479, endPoint y: 346, distance: 38.7
drag, startPoint x: 519, startPoint y: 331, endPoint x: 542, endPoint y: 358, distance: 35.0
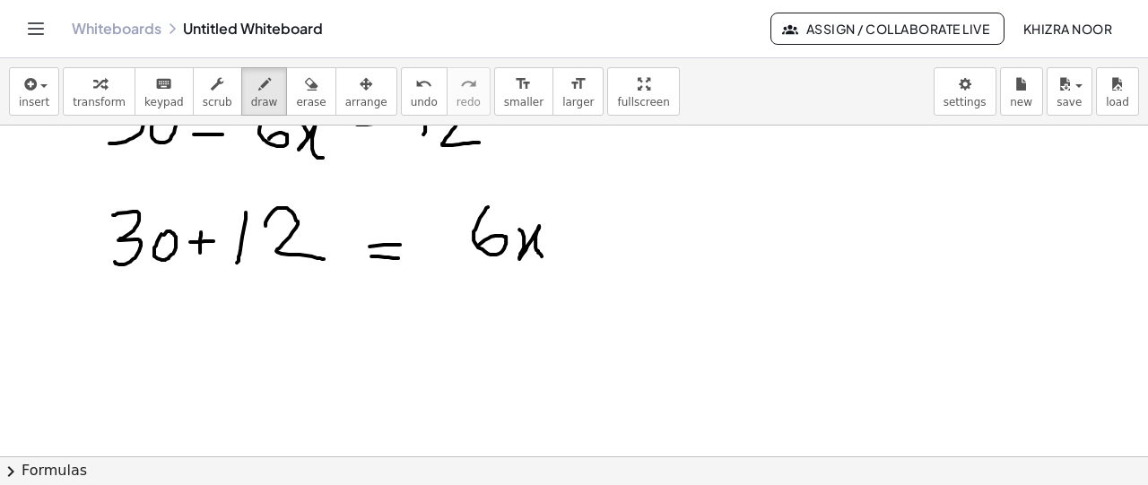
scroll to position [1337, 0]
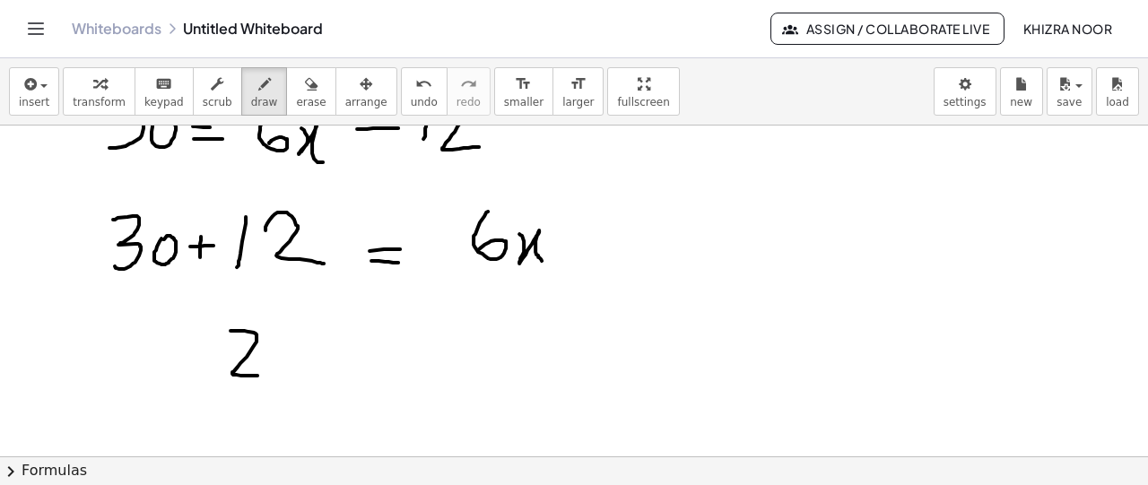
drag, startPoint x: 230, startPoint y: 329, endPoint x: 264, endPoint y: 374, distance: 55.8
drag, startPoint x: 192, startPoint y: 329, endPoint x: 206, endPoint y: 386, distance: 58.3
drag, startPoint x: 350, startPoint y: 361, endPoint x: 384, endPoint y: 360, distance: 34.1
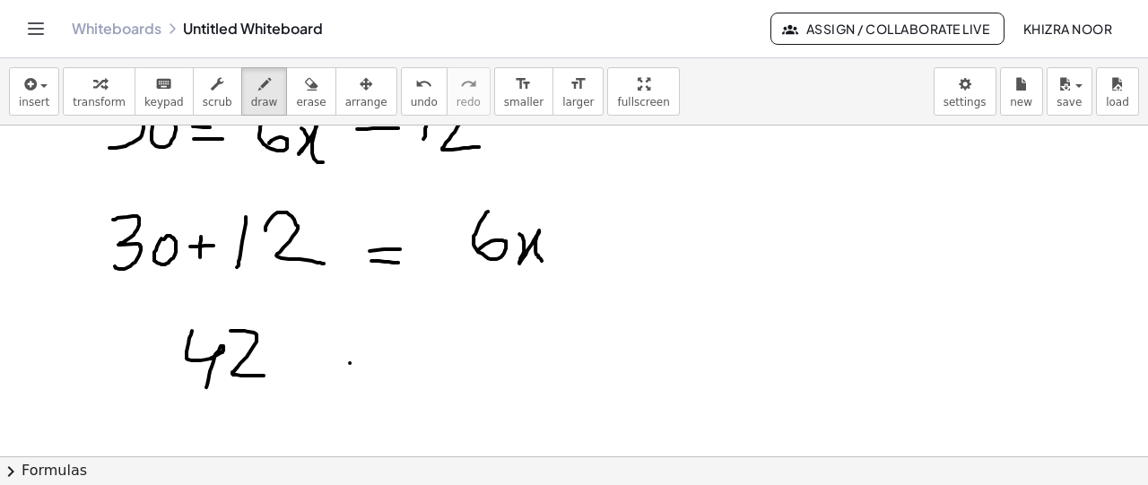
drag, startPoint x: 354, startPoint y: 372, endPoint x: 387, endPoint y: 372, distance: 33.2
drag, startPoint x: 461, startPoint y: 329, endPoint x: 461, endPoint y: 370, distance: 41.2
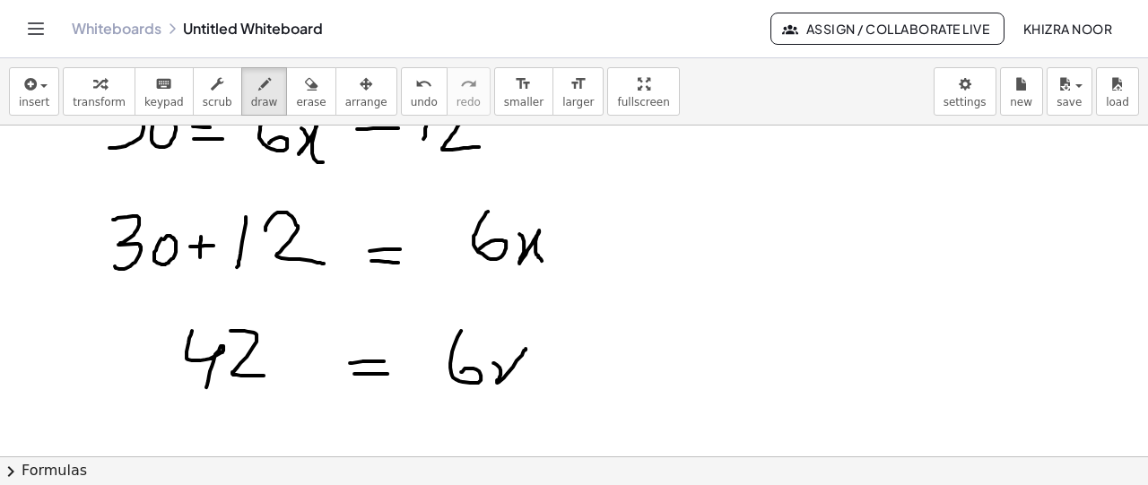
drag, startPoint x: 493, startPoint y: 361, endPoint x: 522, endPoint y: 378, distance: 33.4
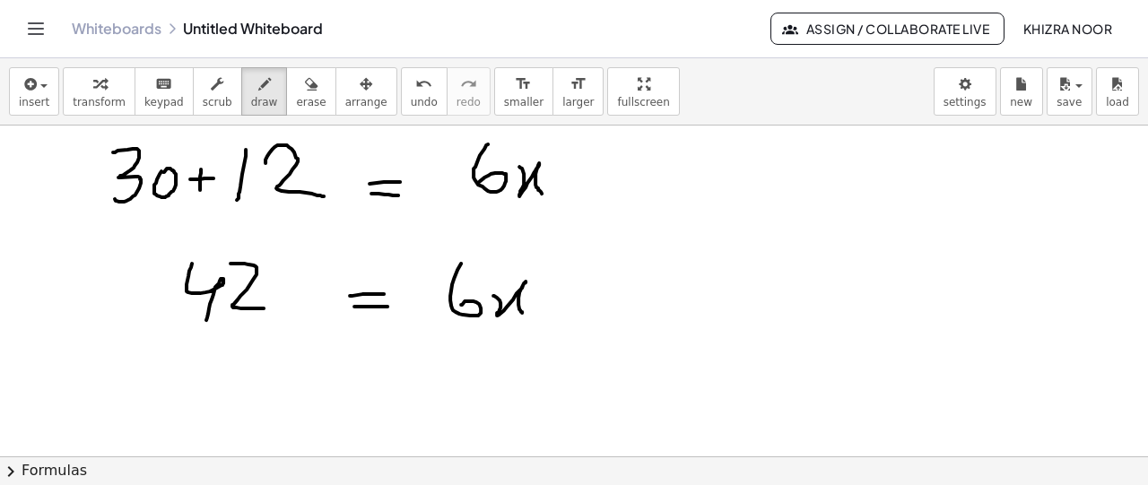
scroll to position [1393, 0]
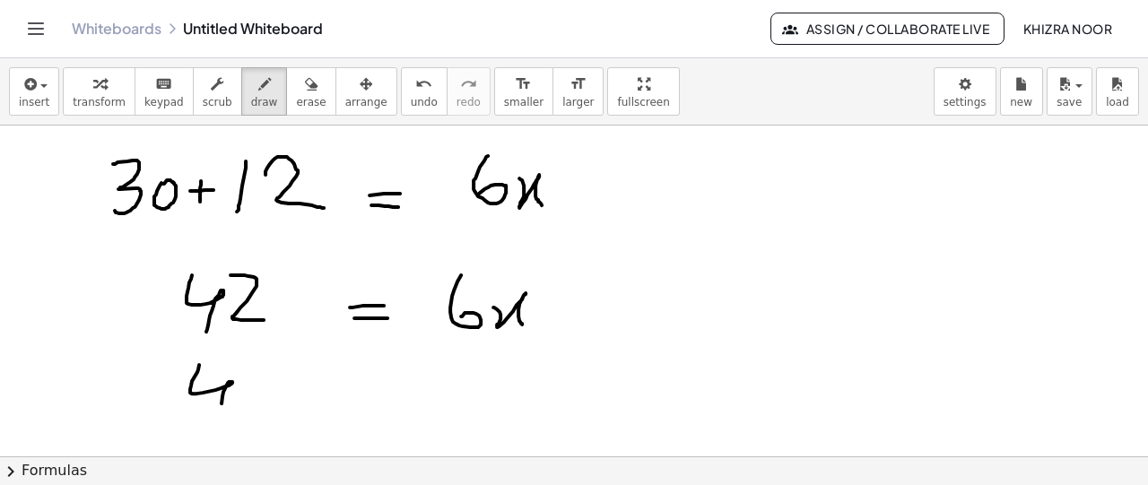
drag, startPoint x: 199, startPoint y: 363, endPoint x: 220, endPoint y: 412, distance: 52.6
drag, startPoint x: 265, startPoint y: 379, endPoint x: 273, endPoint y: 406, distance: 27.8
drag, startPoint x: 172, startPoint y: 416, endPoint x: 303, endPoint y: 415, distance: 130.9
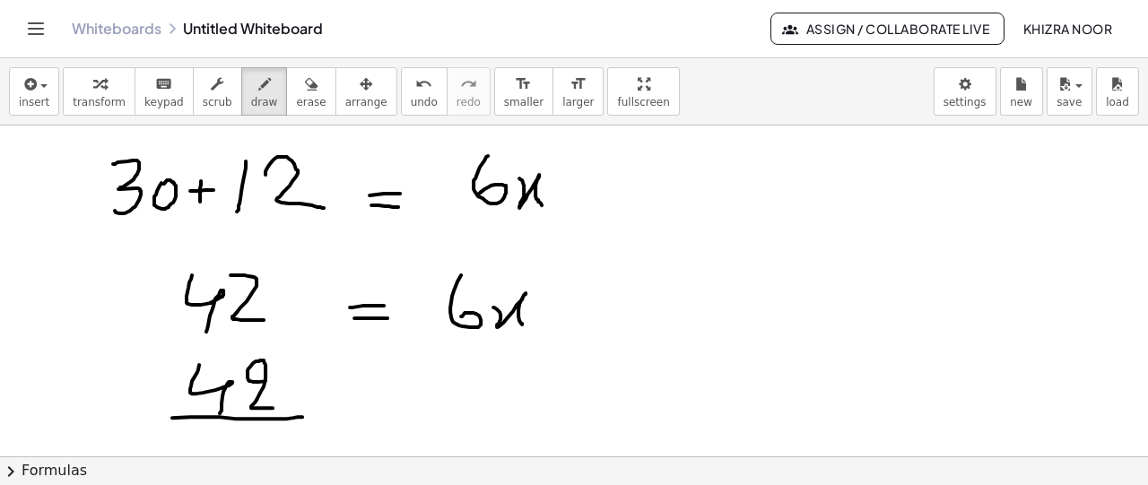
drag, startPoint x: 231, startPoint y: 428, endPoint x: 226, endPoint y: 451, distance: 23.9
drag, startPoint x: 370, startPoint y: 404, endPoint x: 392, endPoint y: 403, distance: 21.5
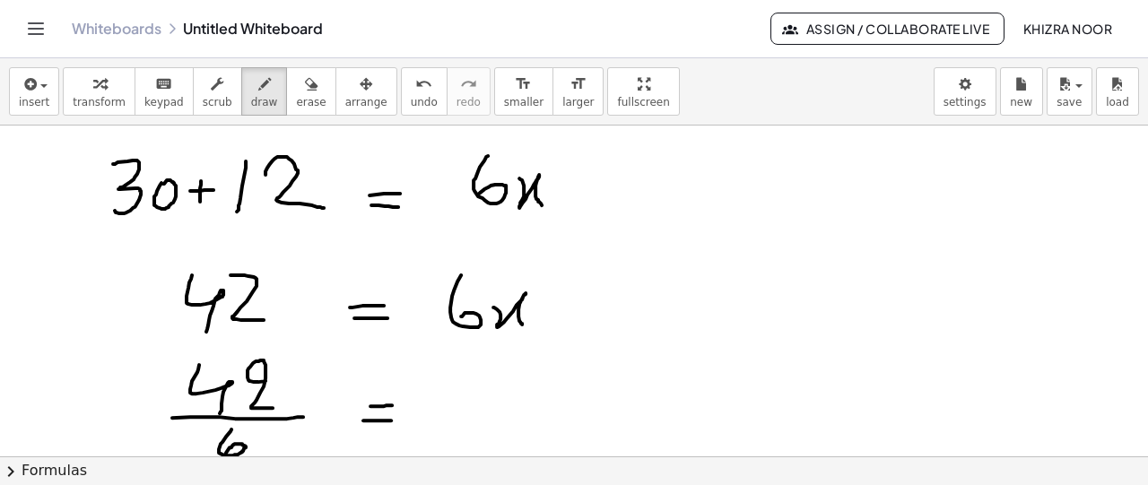
drag, startPoint x: 363, startPoint y: 419, endPoint x: 393, endPoint y: 419, distance: 29.6
drag, startPoint x: 438, startPoint y: 386, endPoint x: 473, endPoint y: 411, distance: 43.0
drag, startPoint x: 845, startPoint y: 180, endPoint x: 947, endPoint y: 173, distance: 102.5
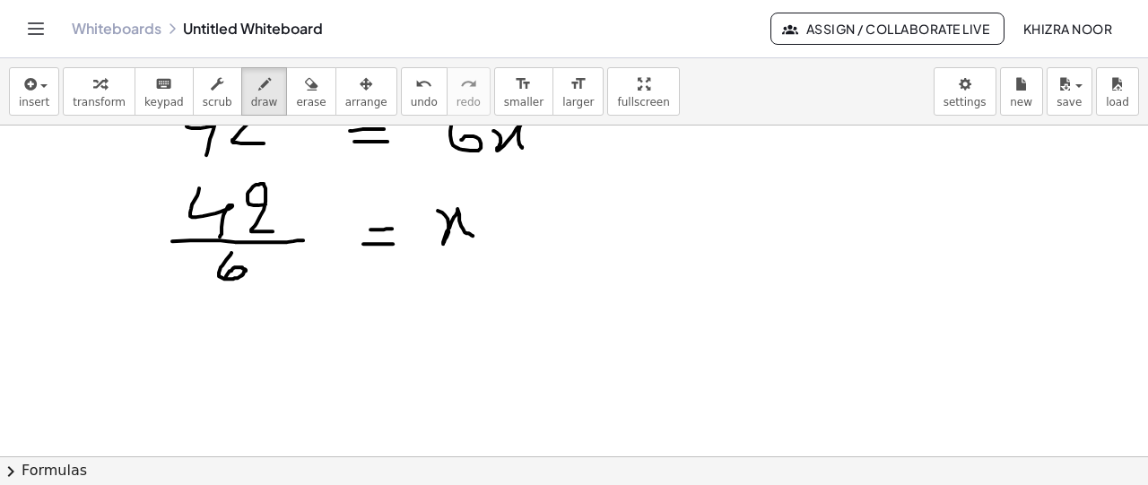
scroll to position [1590, 0]
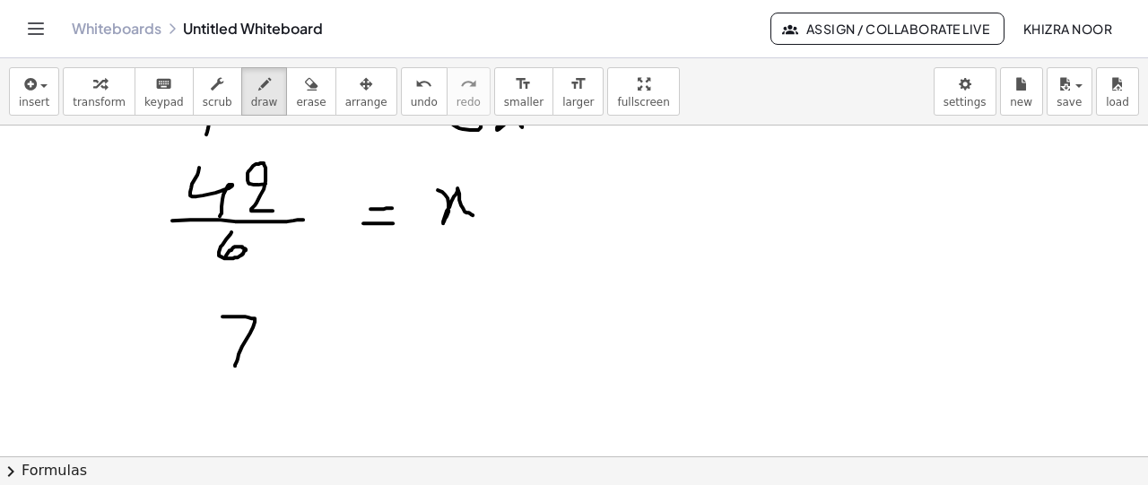
drag, startPoint x: 222, startPoint y: 315, endPoint x: 235, endPoint y: 364, distance: 50.9
drag, startPoint x: 317, startPoint y: 346, endPoint x: 350, endPoint y: 346, distance: 32.3
drag, startPoint x: 326, startPoint y: 352, endPoint x: 352, endPoint y: 360, distance: 27.0
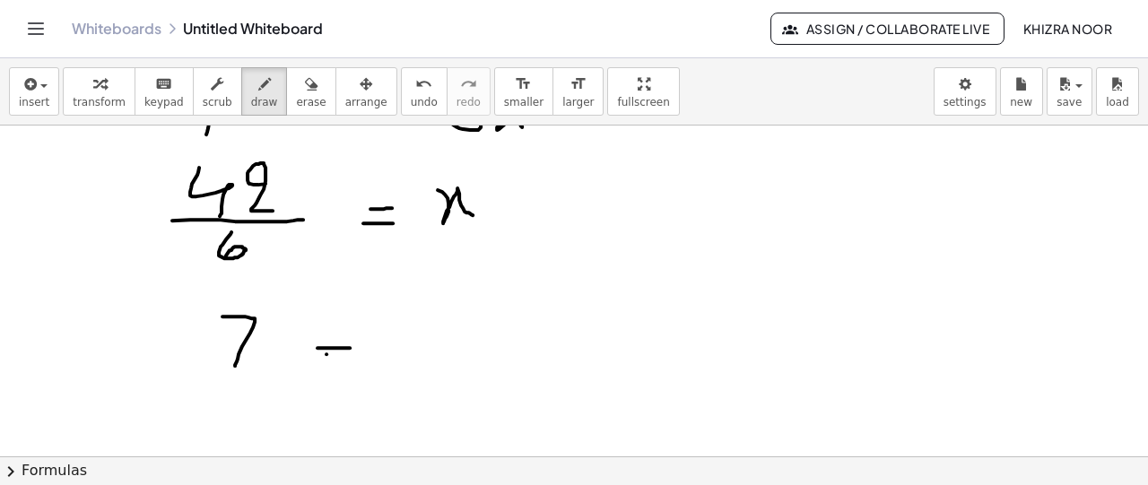
drag, startPoint x: 387, startPoint y: 325, endPoint x: 441, endPoint y: 367, distance: 67.8
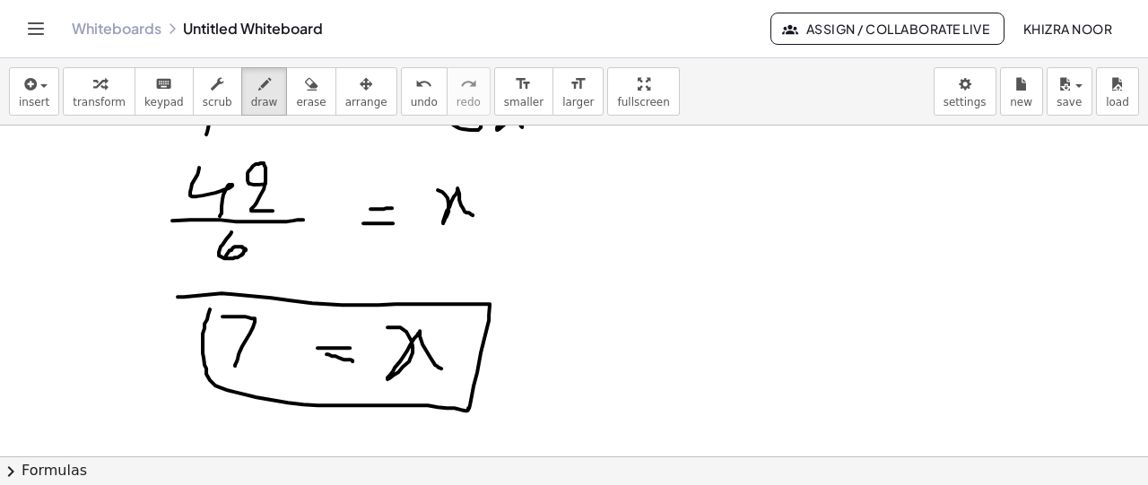
drag, startPoint x: 178, startPoint y: 295, endPoint x: 213, endPoint y: 295, distance: 35.9
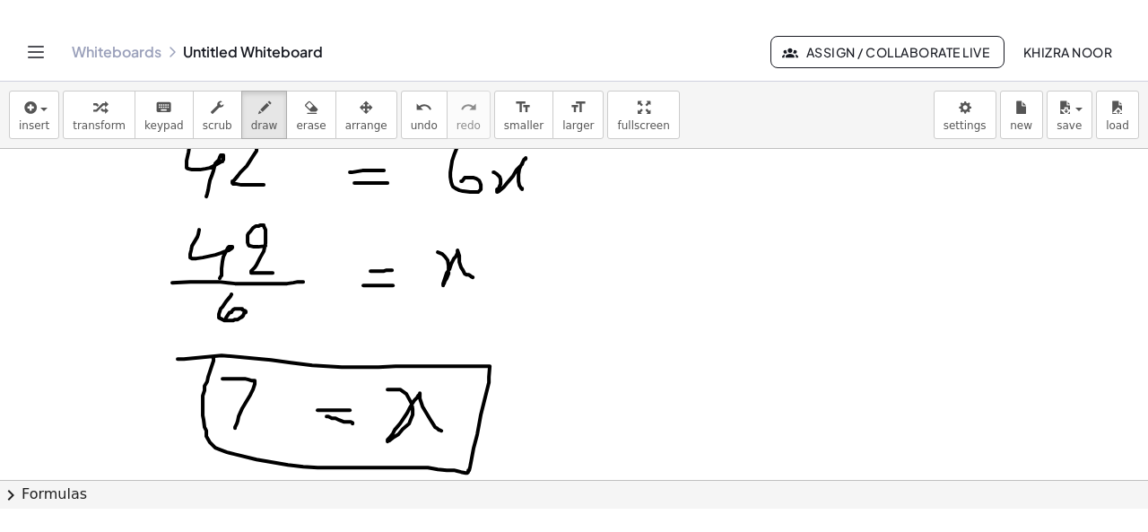
scroll to position [1553, 0]
